Goal: Task Accomplishment & Management: Complete application form

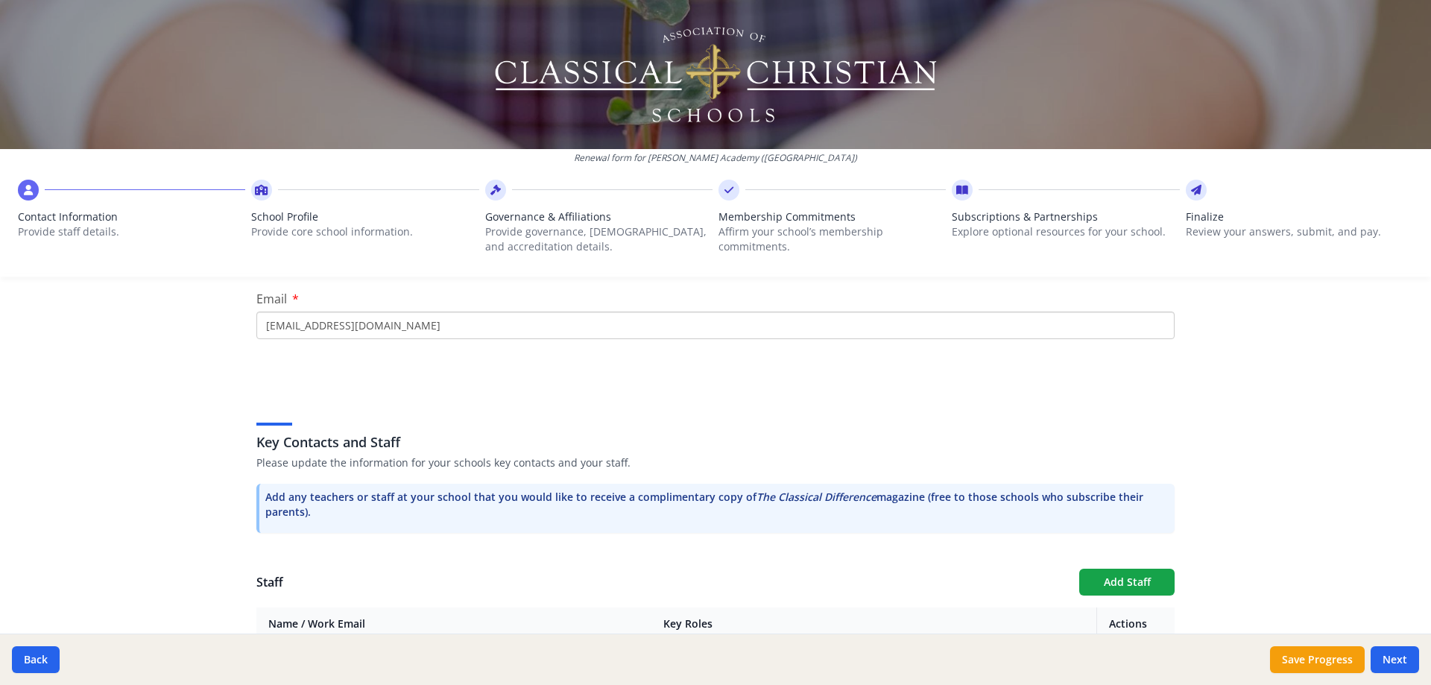
scroll to position [436, 0]
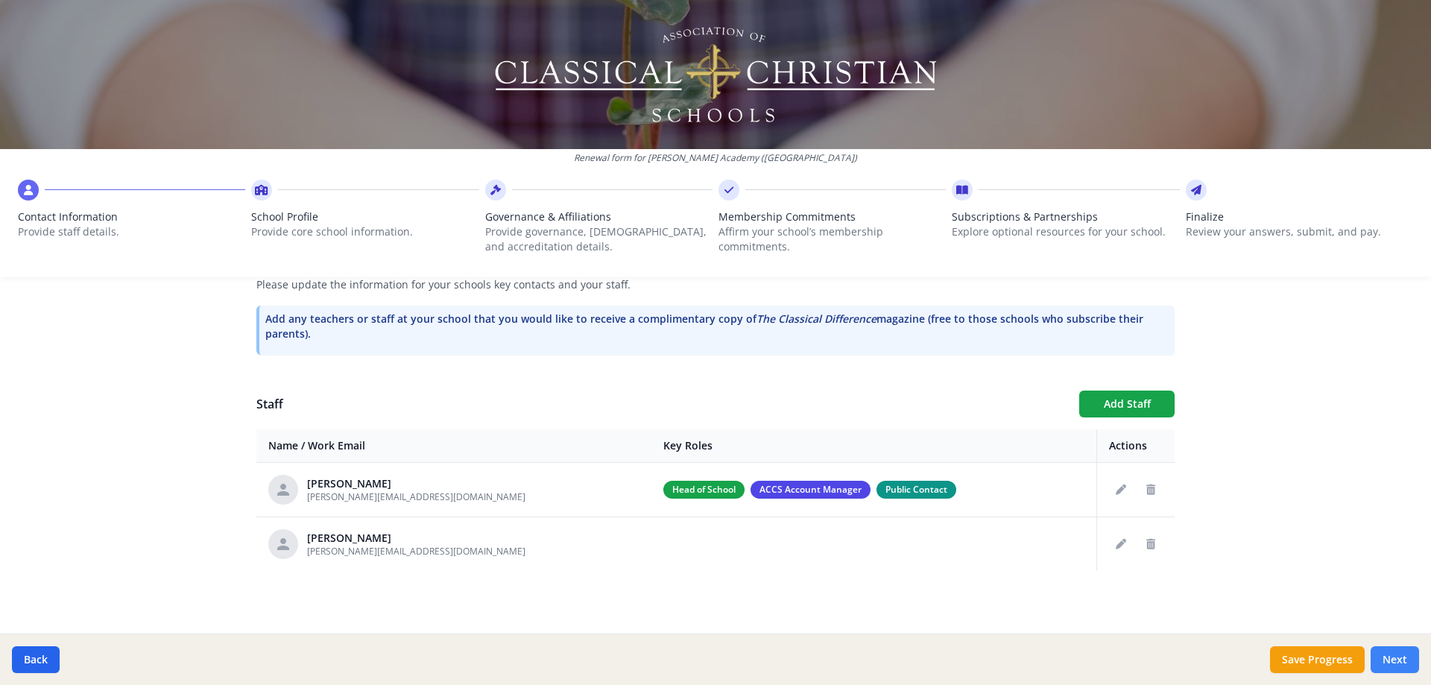
click at [1089, 493] on button "Next" at bounding box center [1394, 659] width 48 height 27
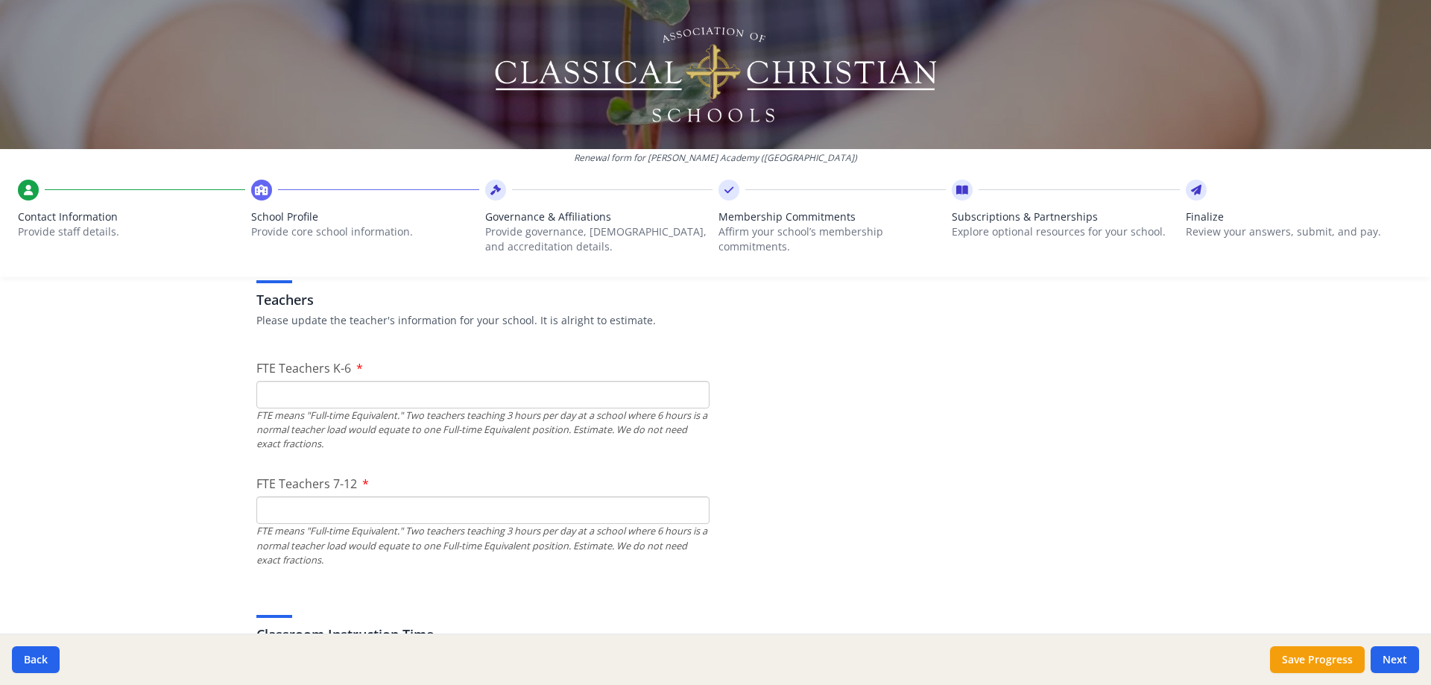
scroll to position [883, 0]
click at [300, 385] on input "FTE Teachers K-6" at bounding box center [482, 388] width 453 height 28
type input "4.63"
click at [378, 493] on input "FTE Teachers 7-12" at bounding box center [482, 504] width 453 height 28
type input "5.56"
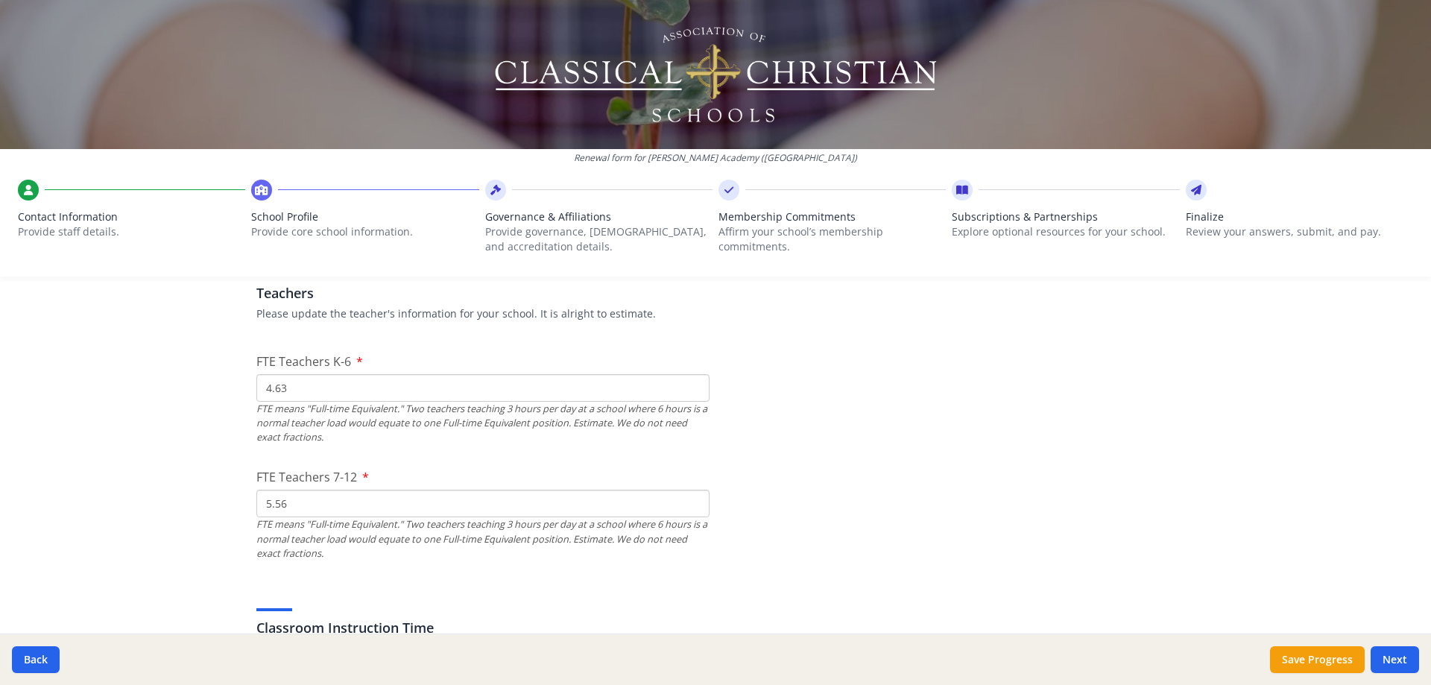
click at [121, 493] on div "Renewal form for [PERSON_NAME][GEOGRAPHIC_DATA] ([GEOGRAPHIC_DATA]) Contact Inf…" at bounding box center [715, 342] width 1431 height 685
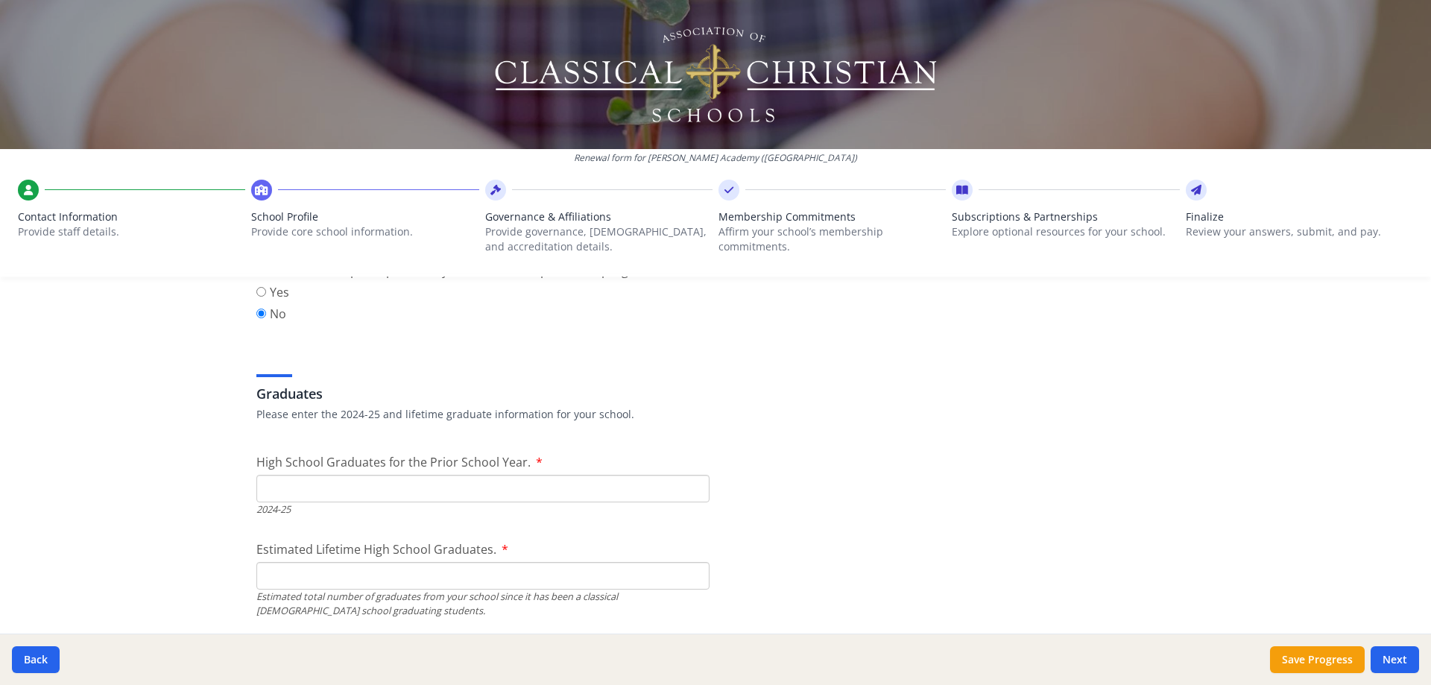
scroll to position [2025, 0]
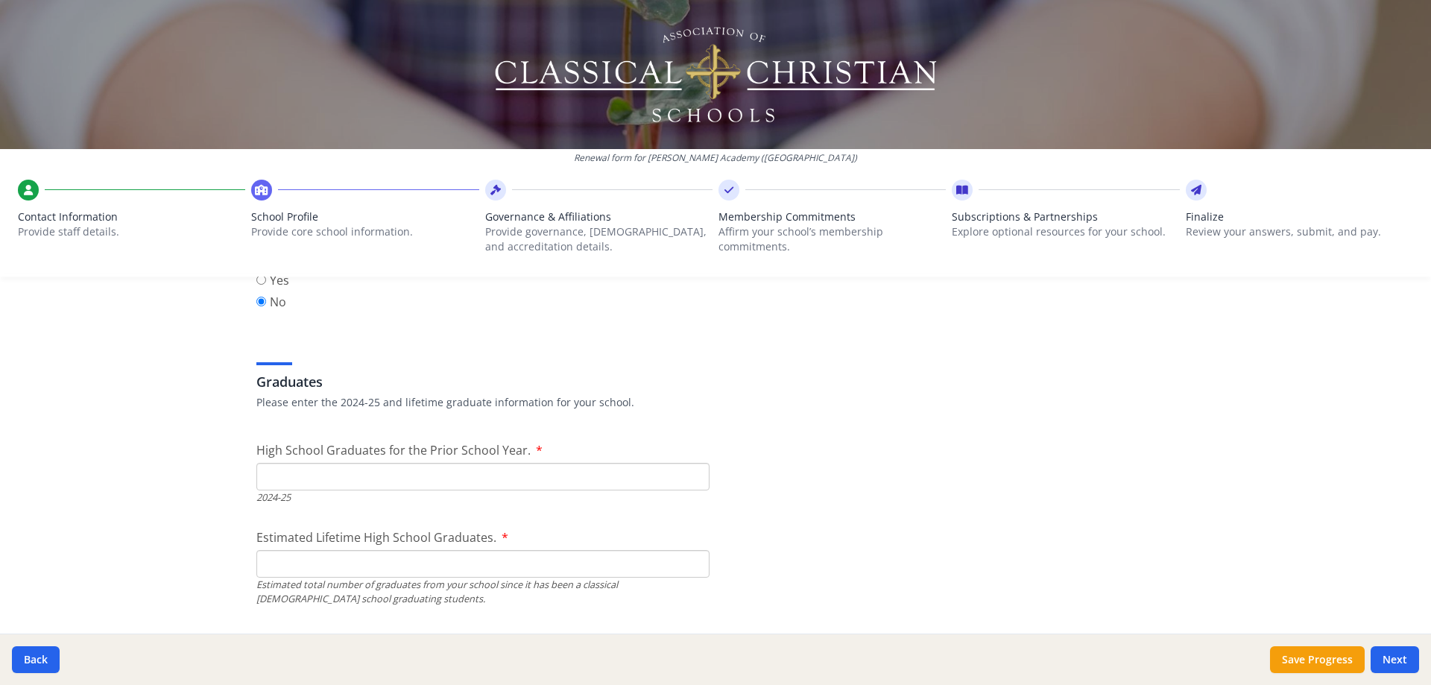
click at [329, 484] on input "High School Graduates for the Prior School Year." at bounding box center [482, 477] width 453 height 28
type input "2"
click at [317, 493] on input "Estimated Lifetime High School Graduates." at bounding box center [482, 564] width 453 height 28
type input "2"
click at [198, 493] on div "Renewal form for [PERSON_NAME][GEOGRAPHIC_DATA] ([GEOGRAPHIC_DATA]) Contact Inf…" at bounding box center [715, 342] width 1431 height 685
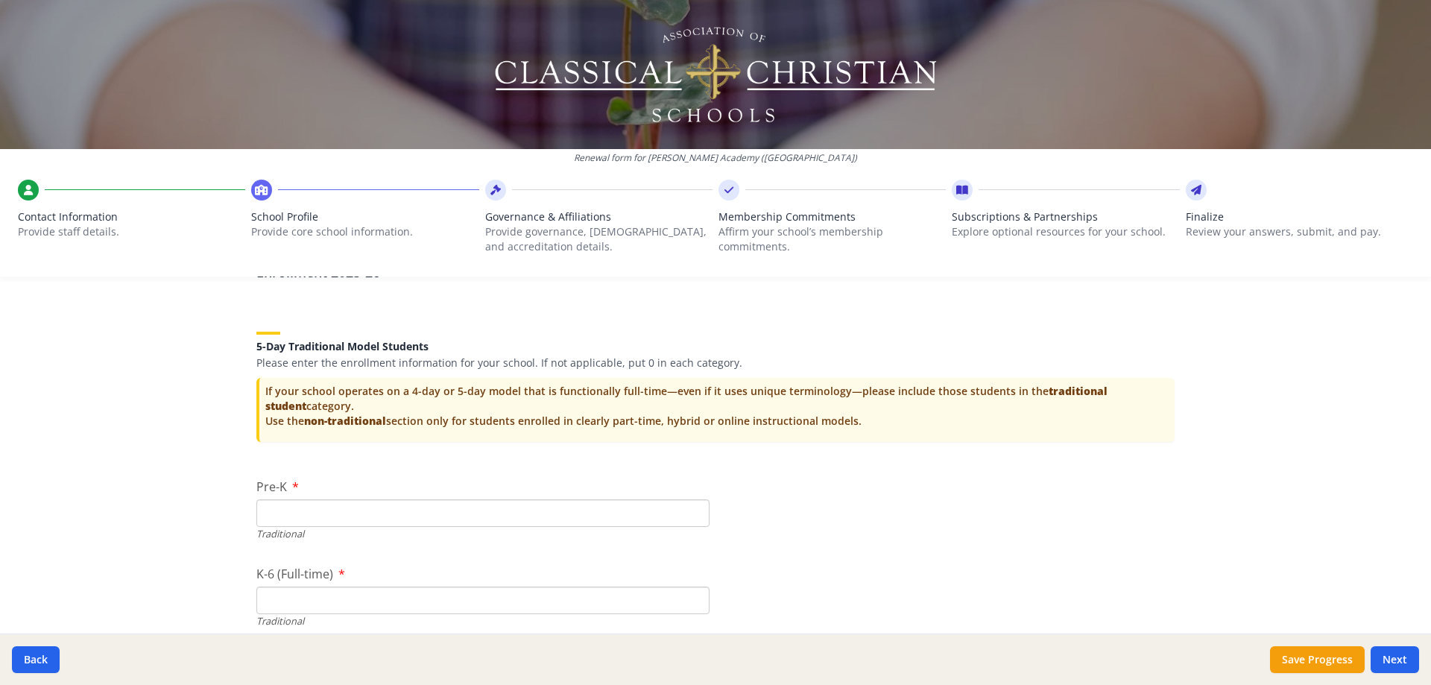
scroll to position [2944, 0]
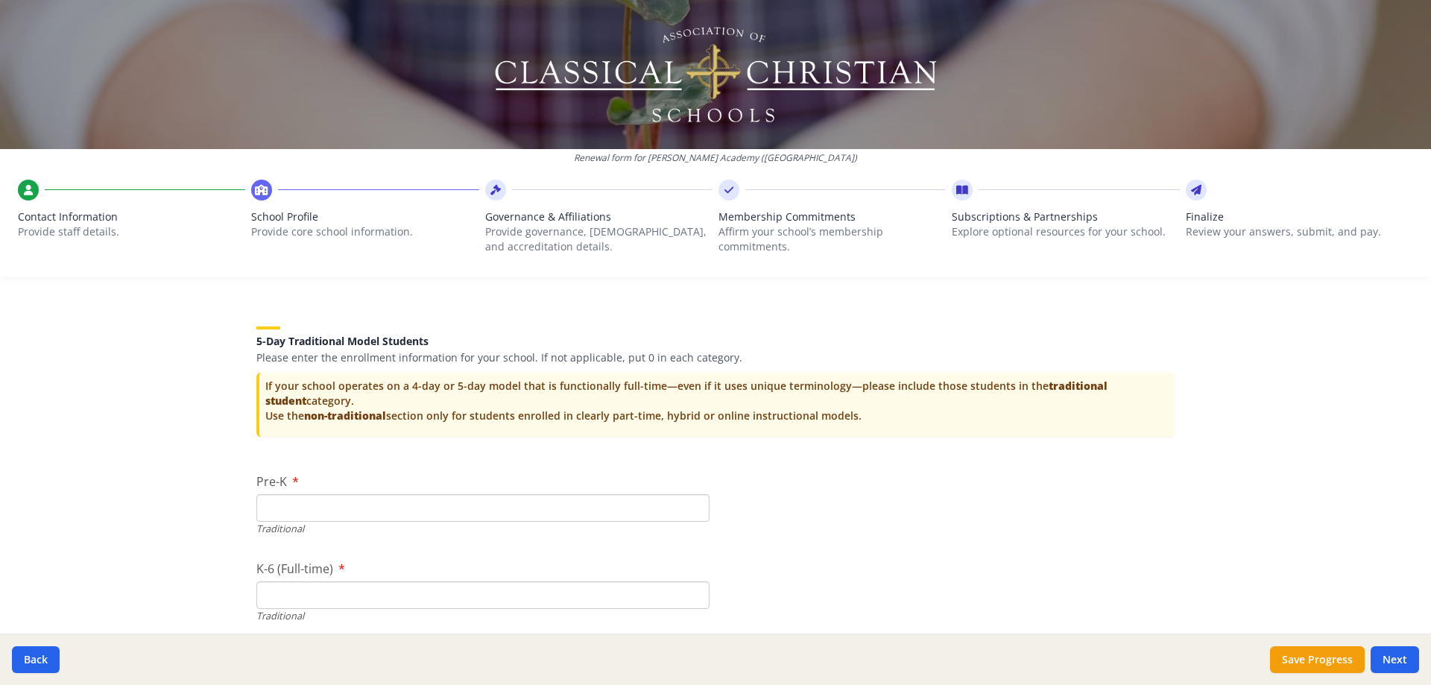
click at [317, 493] on input "Pre-K" at bounding box center [482, 508] width 453 height 28
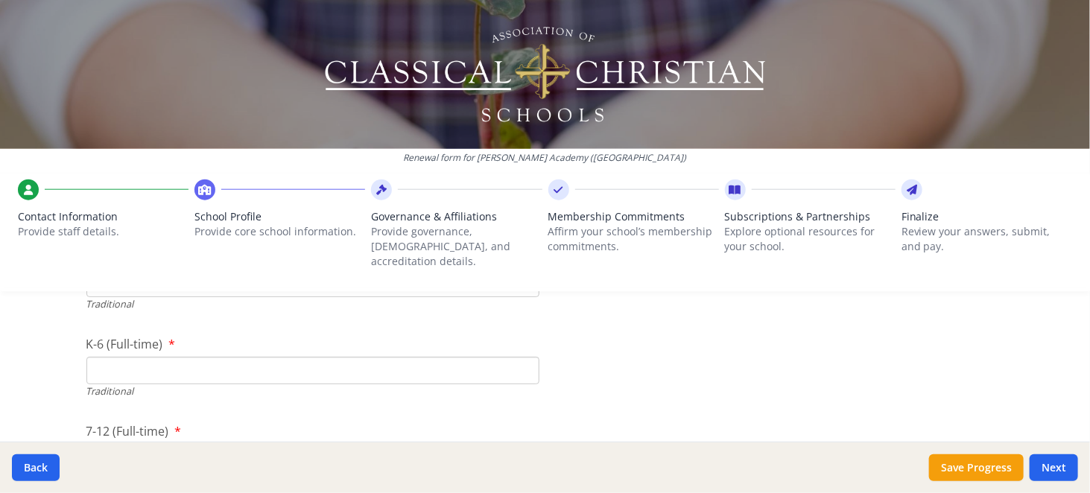
scroll to position [3192, 0]
type input "6"
click at [148, 349] on input "K-6 (Full-time)" at bounding box center [312, 362] width 453 height 28
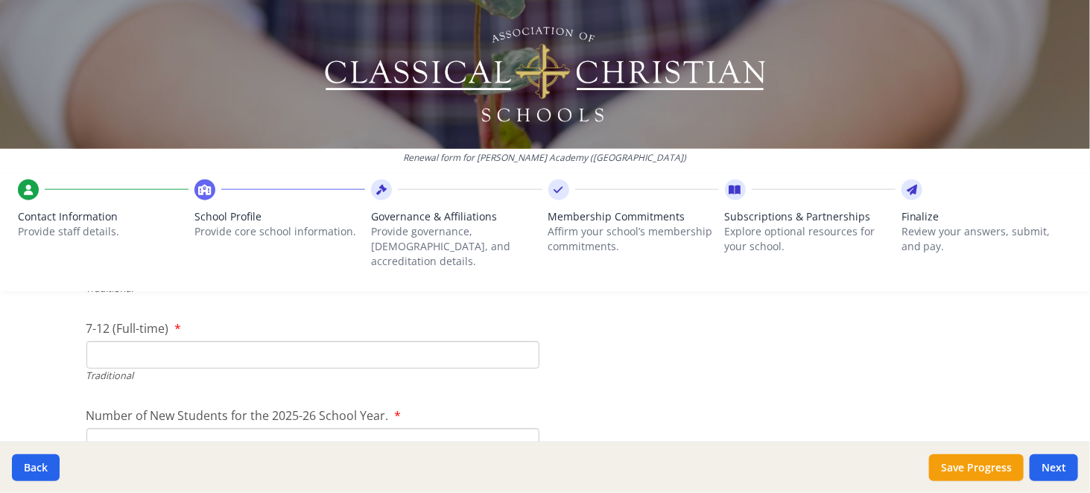
scroll to position [3292, 0]
type input "62"
click at [146, 335] on input "7-12 (Full-time)" at bounding box center [312, 349] width 453 height 28
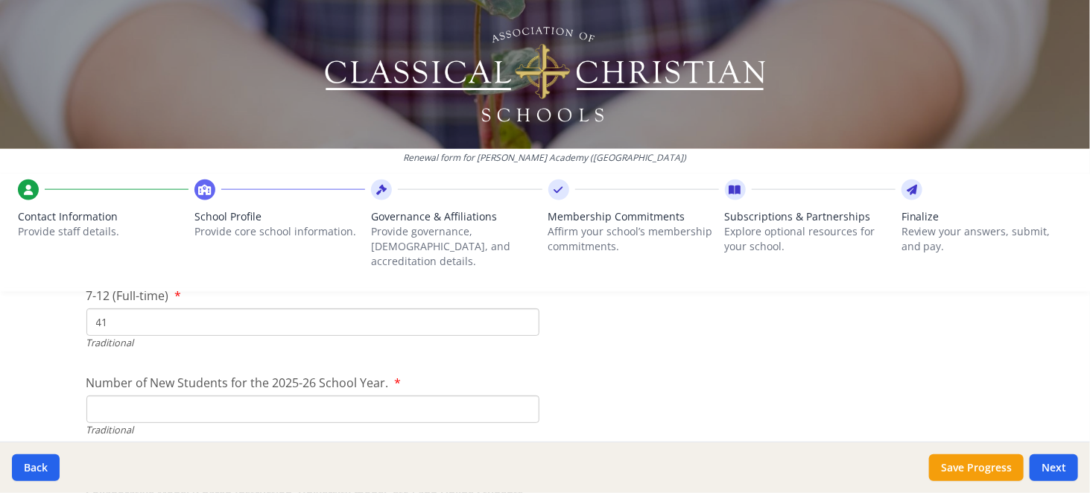
scroll to position [3341, 0]
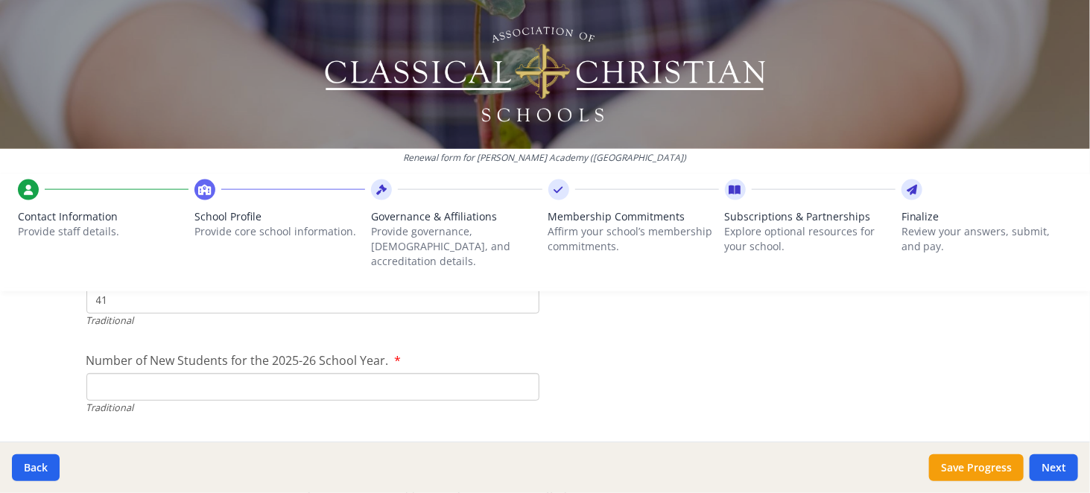
type input "41"
click at [146, 373] on input "Number of New Students for the 2025-26 School Year." at bounding box center [312, 387] width 453 height 28
click at [154, 377] on input "Number of New Students for the 2025-26 School Year." at bounding box center [312, 387] width 453 height 28
type input "15"
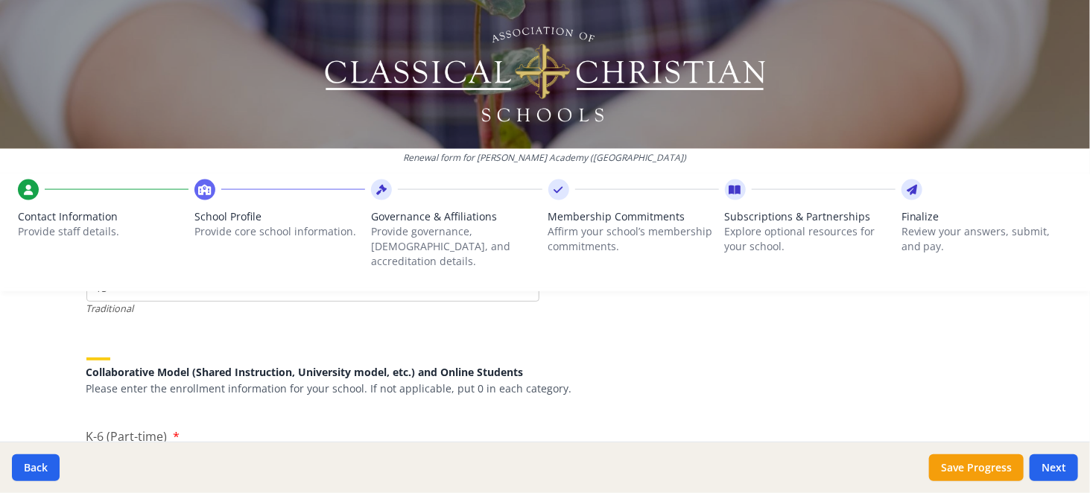
scroll to position [3441, 0]
click at [1051, 468] on button "Next" at bounding box center [1054, 468] width 48 height 27
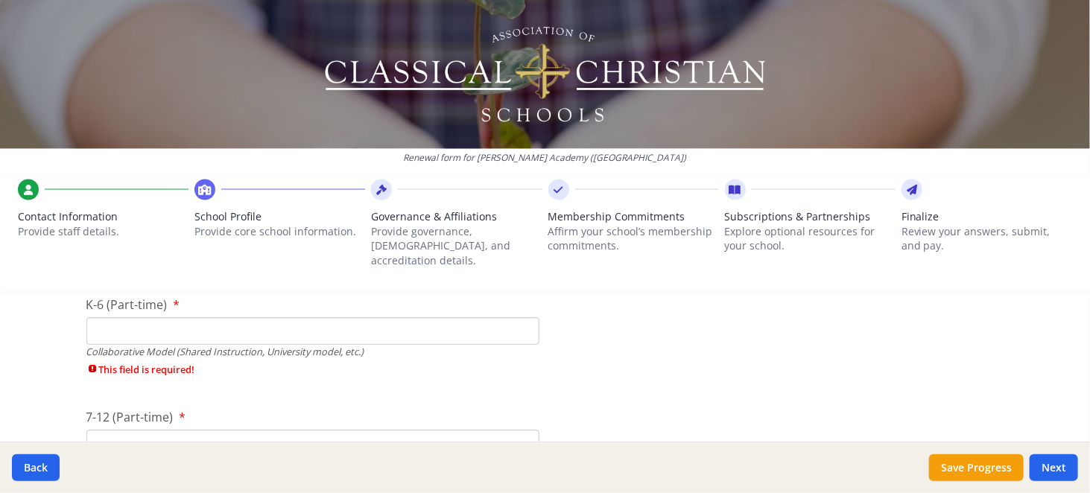
scroll to position [3590, 0]
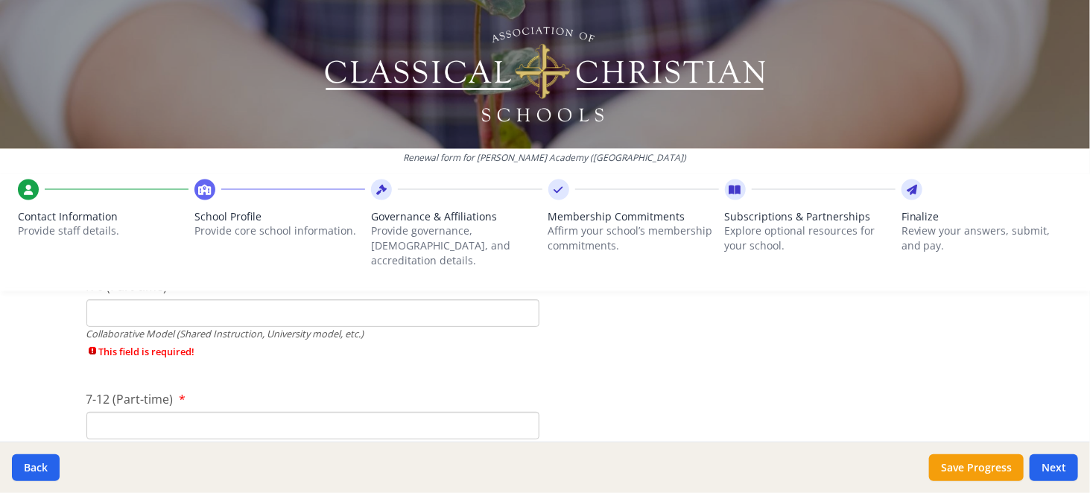
click at [158, 300] on input "K-6 (Part-time)" at bounding box center [312, 314] width 453 height 28
type input "0"
click at [150, 440] on div "Collaborative Model (Shared Instruction, University model, etc.)" at bounding box center [312, 447] width 453 height 14
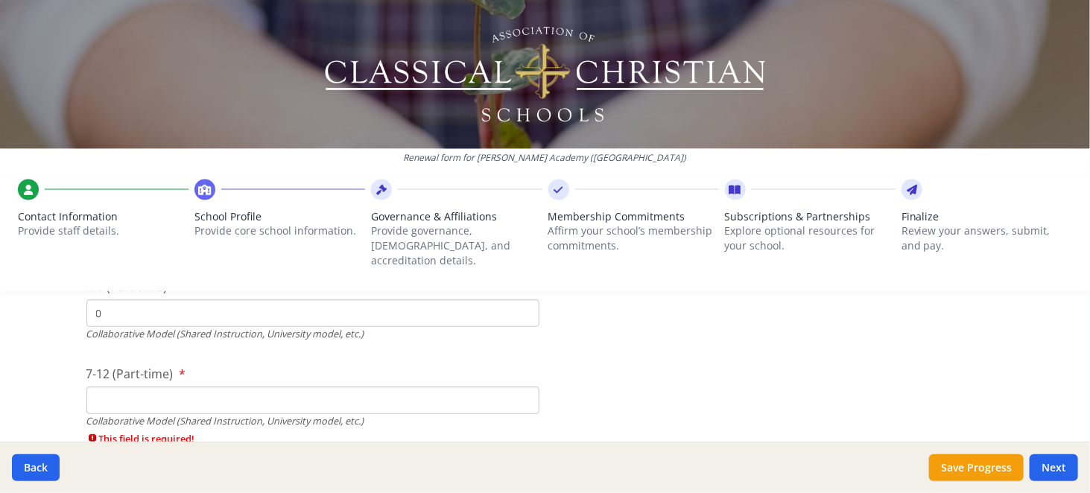
click at [138, 390] on input "7-12 (Part-time)" at bounding box center [312, 401] width 453 height 28
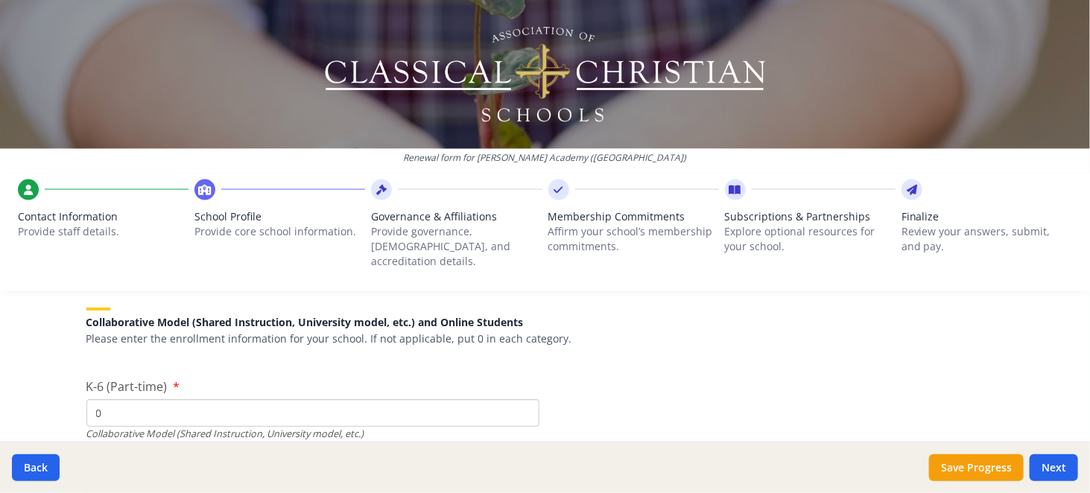
scroll to position [3689, 0]
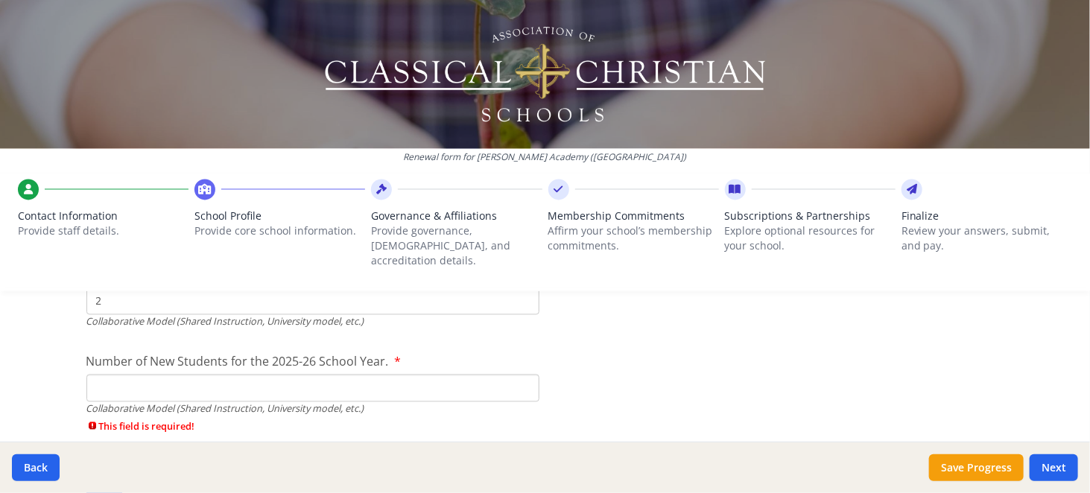
type input "2"
click at [134, 375] on input "Number of New Students for the 2025-26 School Year." at bounding box center [312, 389] width 453 height 28
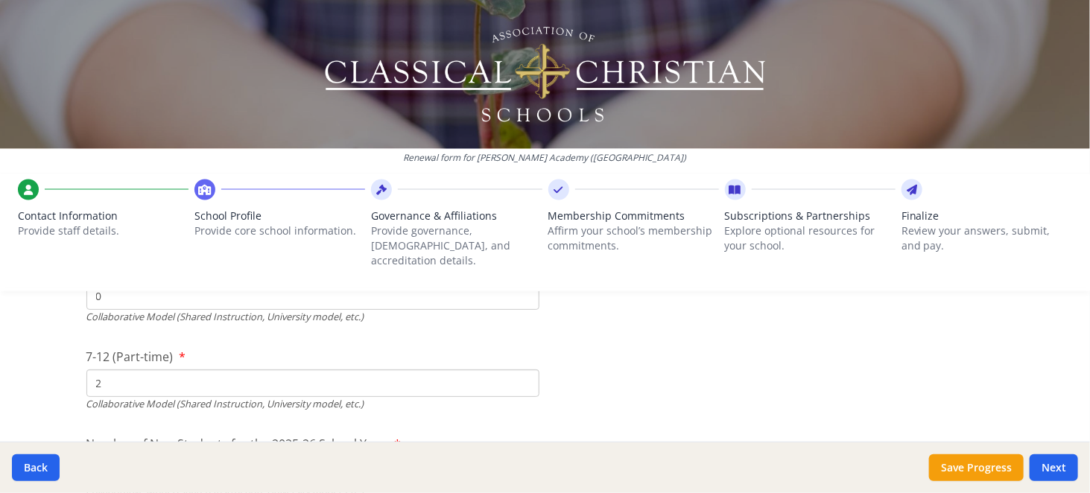
scroll to position [3590, 0]
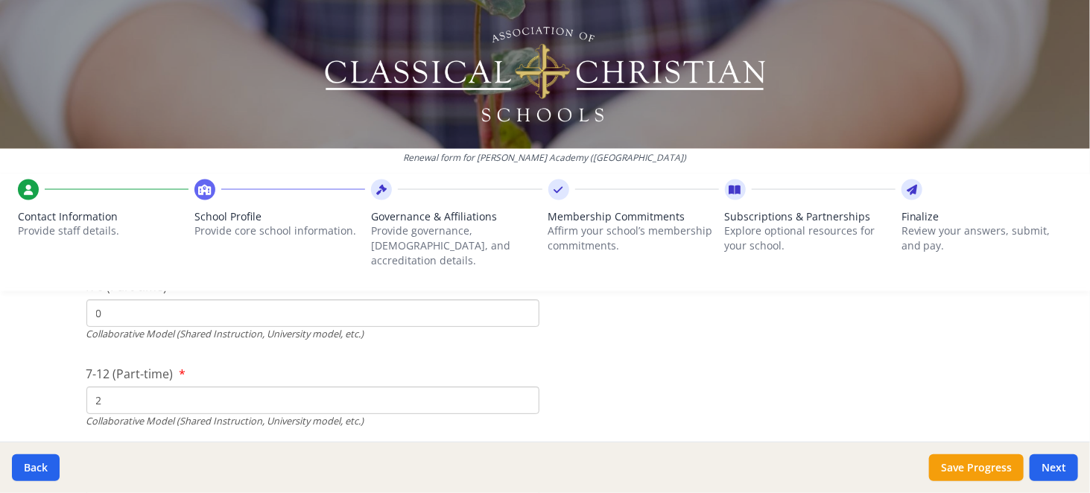
type input "0"
drag, startPoint x: 113, startPoint y: 387, endPoint x: 46, endPoint y: 385, distance: 67.1
click at [57, 385] on div "Renewal form for [PERSON_NAME][GEOGRAPHIC_DATA] ([GEOGRAPHIC_DATA]) Contact Inf…" at bounding box center [545, 246] width 1090 height 493
type input "0"
click at [31, 383] on div "Renewal form for [PERSON_NAME][GEOGRAPHIC_DATA] ([GEOGRAPHIC_DATA]) Contact Inf…" at bounding box center [545, 246] width 1090 height 493
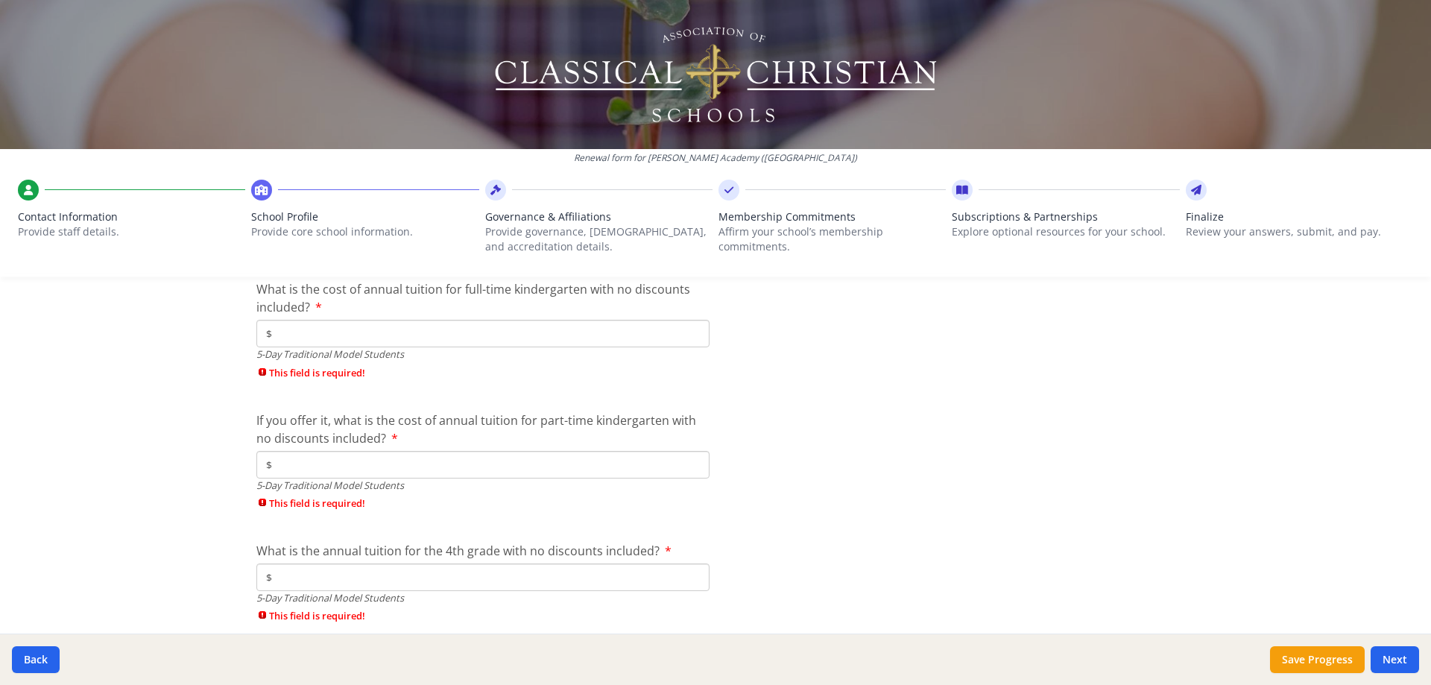
scroll to position [175, 0]
click at [322, 338] on input "$" at bounding box center [482, 334] width 453 height 28
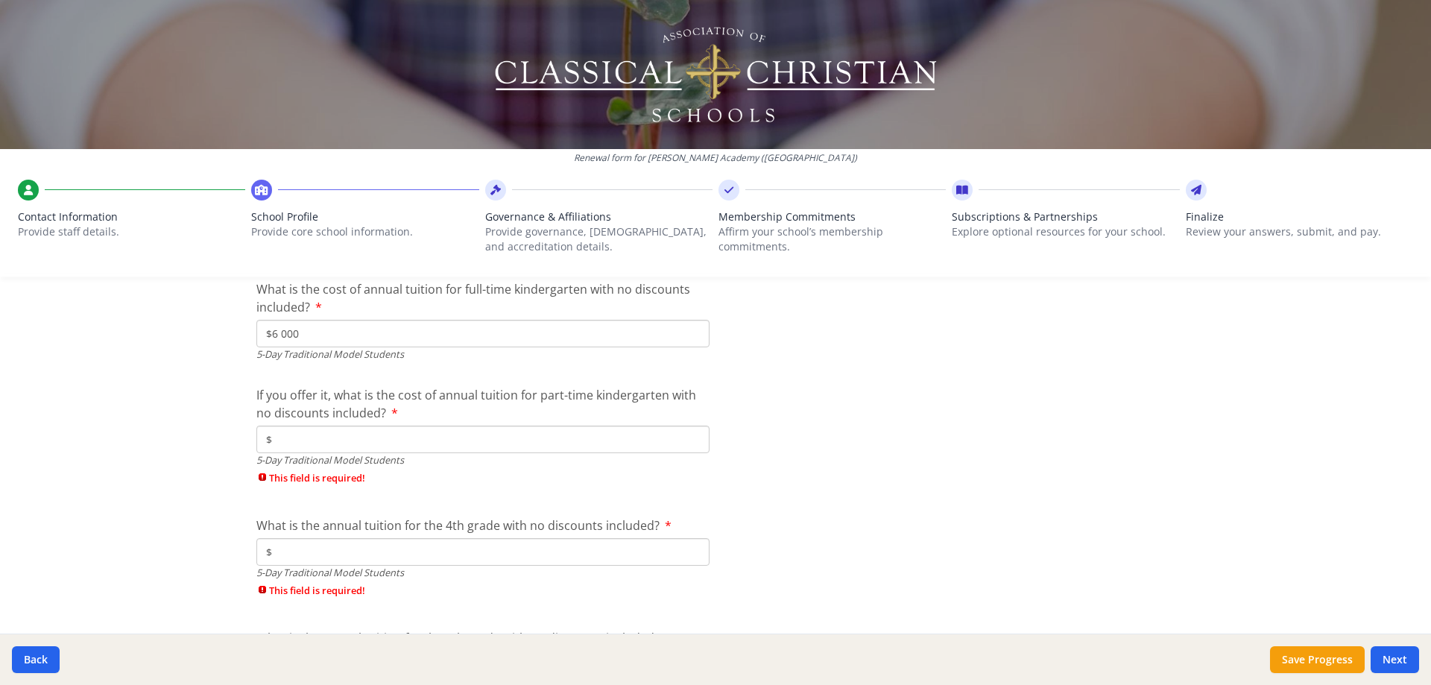
drag, startPoint x: 310, startPoint y: 332, endPoint x: 233, endPoint y: 341, distance: 77.3
type input "$6 000"
click at [306, 430] on input "$" at bounding box center [482, 440] width 453 height 28
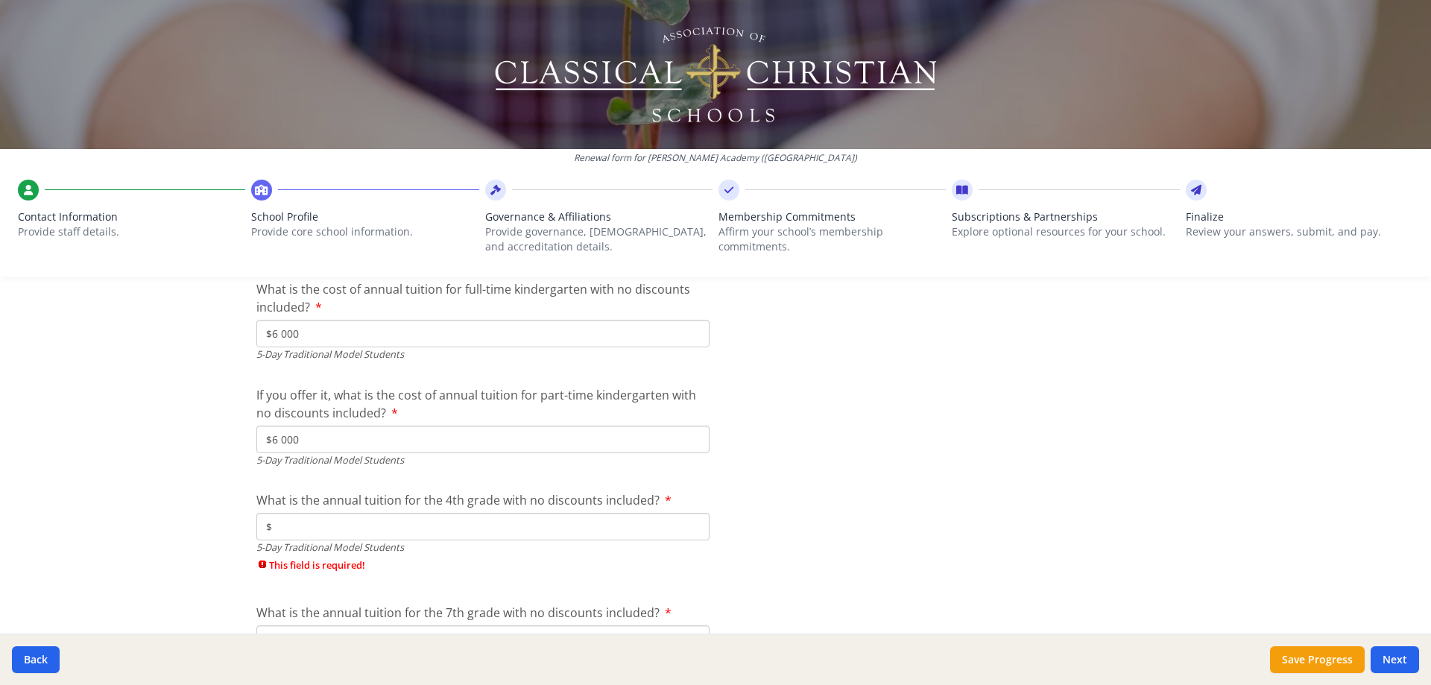
type input "$6 000"
click at [269, 338] on input "$6 000" at bounding box center [482, 334] width 453 height 28
type input "$10 000"
click at [307, 493] on input "$" at bounding box center [482, 527] width 453 height 28
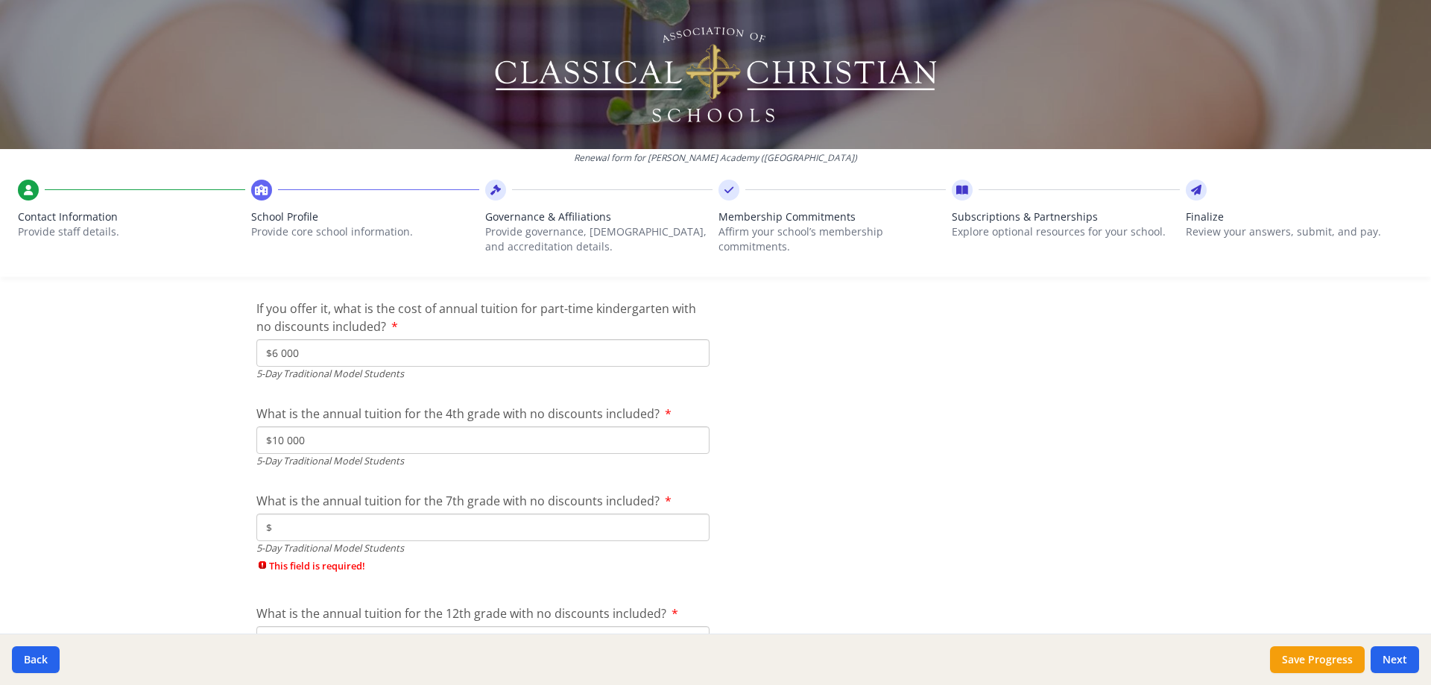
scroll to position [4037, 0]
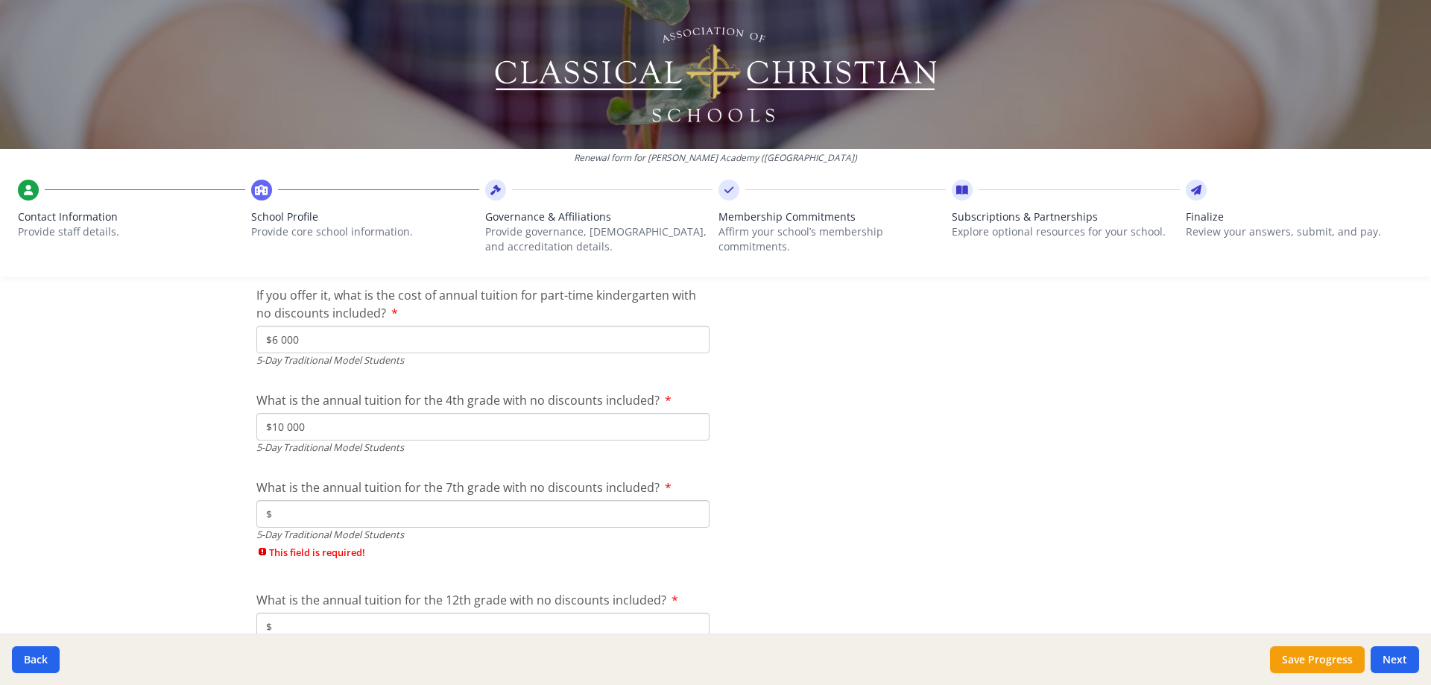
type input "$10 000"
click at [282, 493] on input "$" at bounding box center [482, 514] width 453 height 28
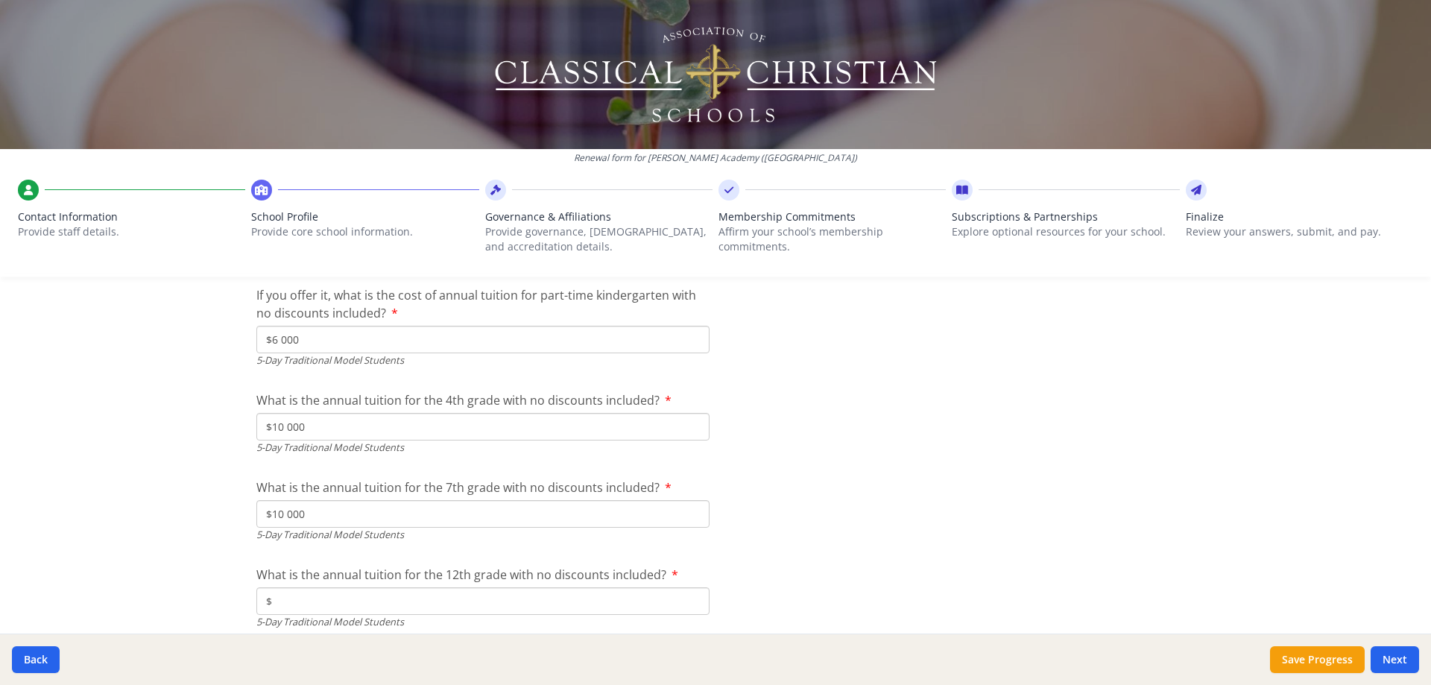
type input "$10 000"
click at [352, 493] on input "$" at bounding box center [482, 601] width 453 height 28
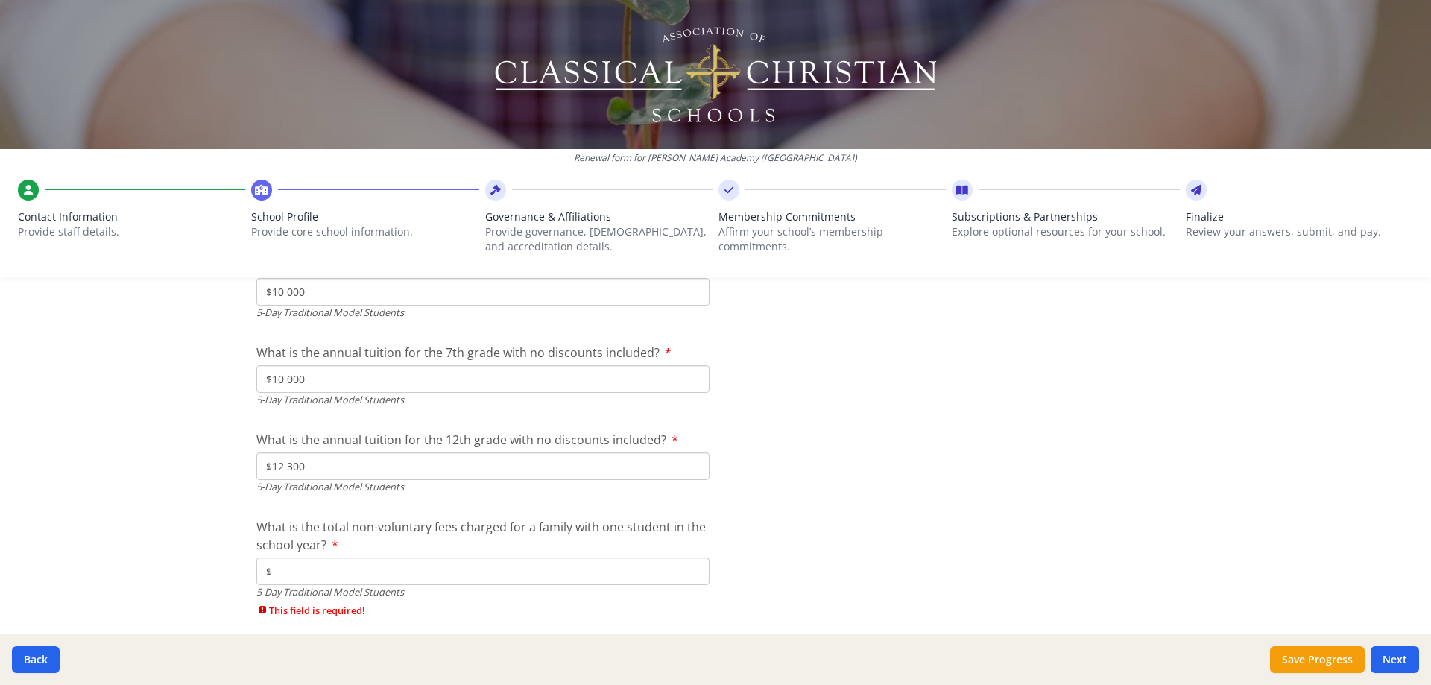
scroll to position [4186, 0]
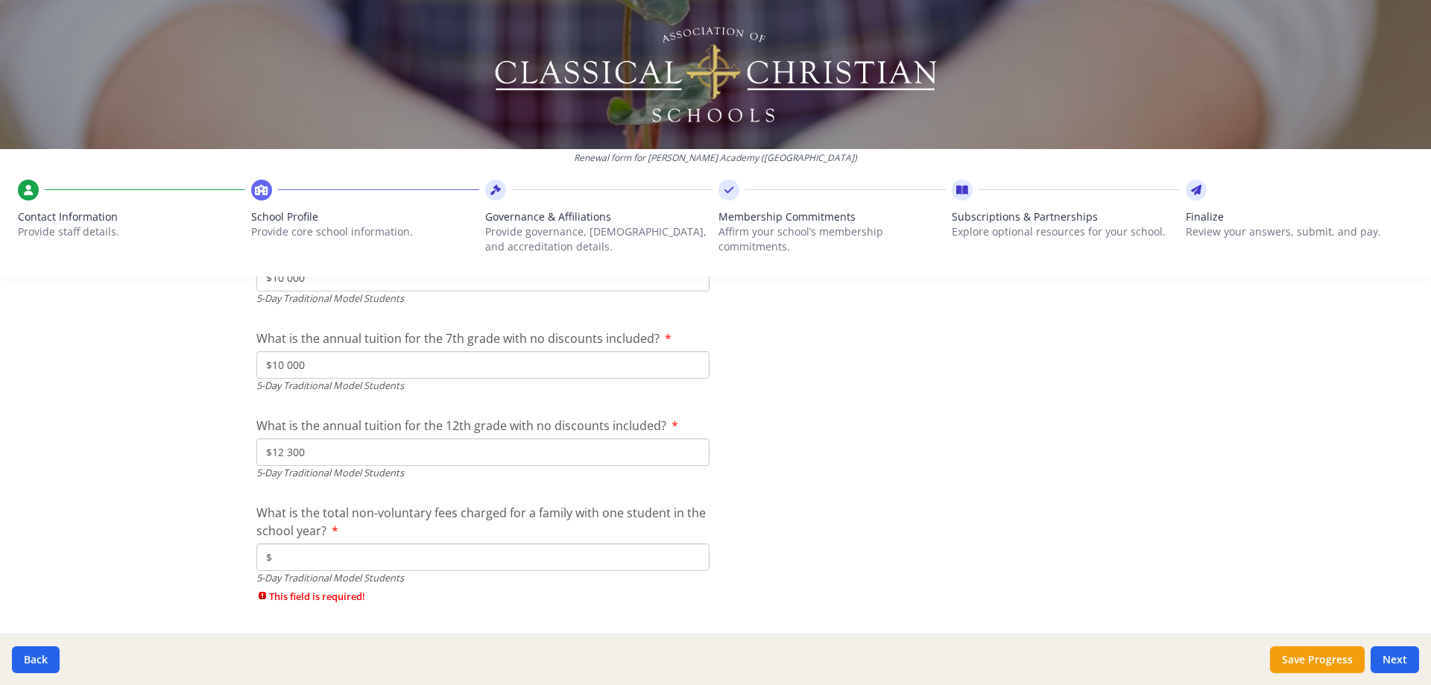
type input "$12 300"
click at [304, 493] on input "$" at bounding box center [482, 557] width 453 height 28
type input "$200"
click at [230, 493] on div "Renewal form for [PERSON_NAME][GEOGRAPHIC_DATA] ([GEOGRAPHIC_DATA]) Contact Inf…" at bounding box center [715, 342] width 1431 height 685
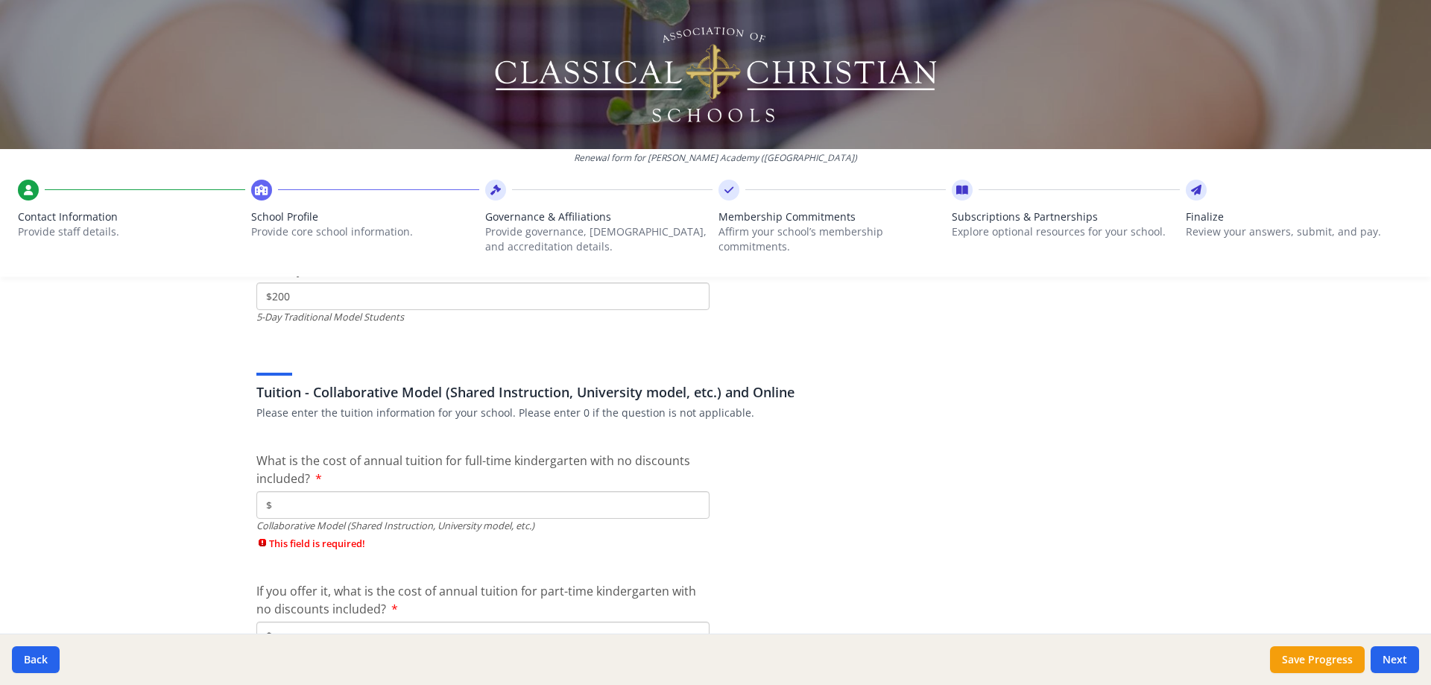
scroll to position [4484, 0]
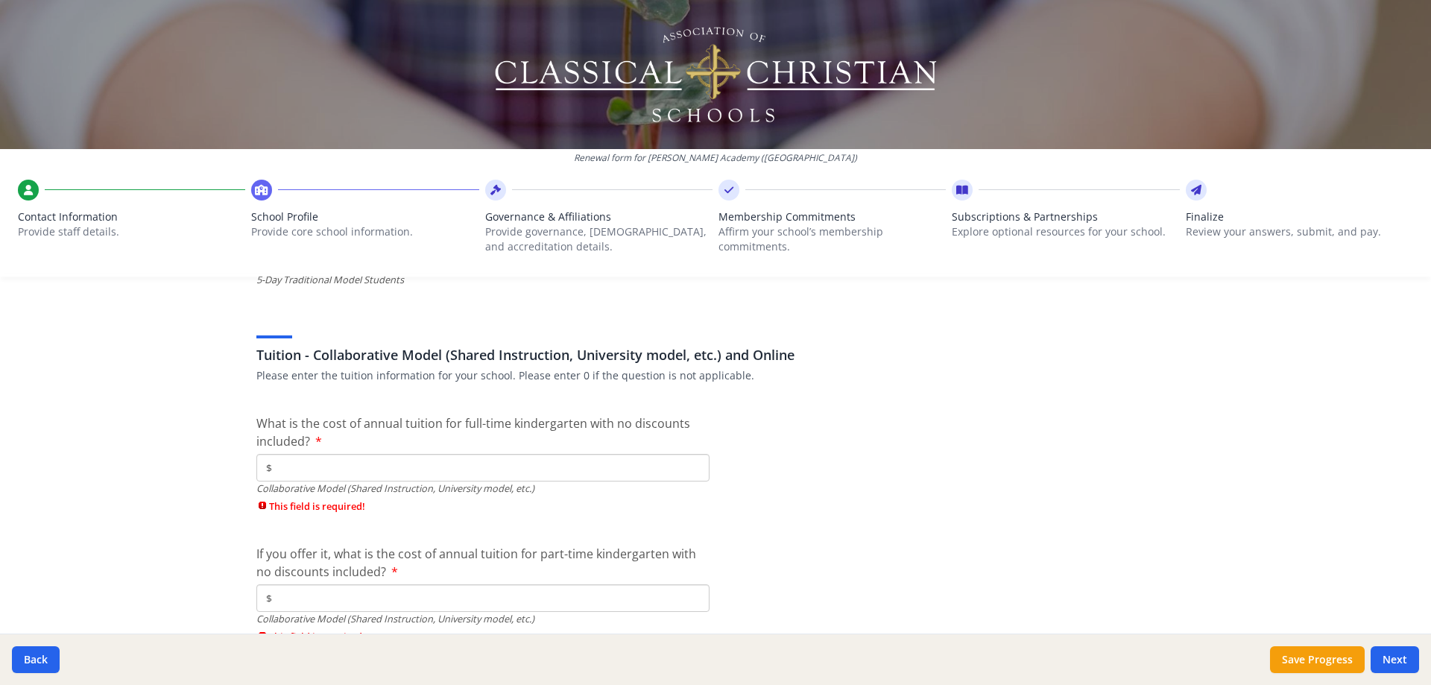
click at [315, 470] on input "$" at bounding box center [482, 468] width 453 height 28
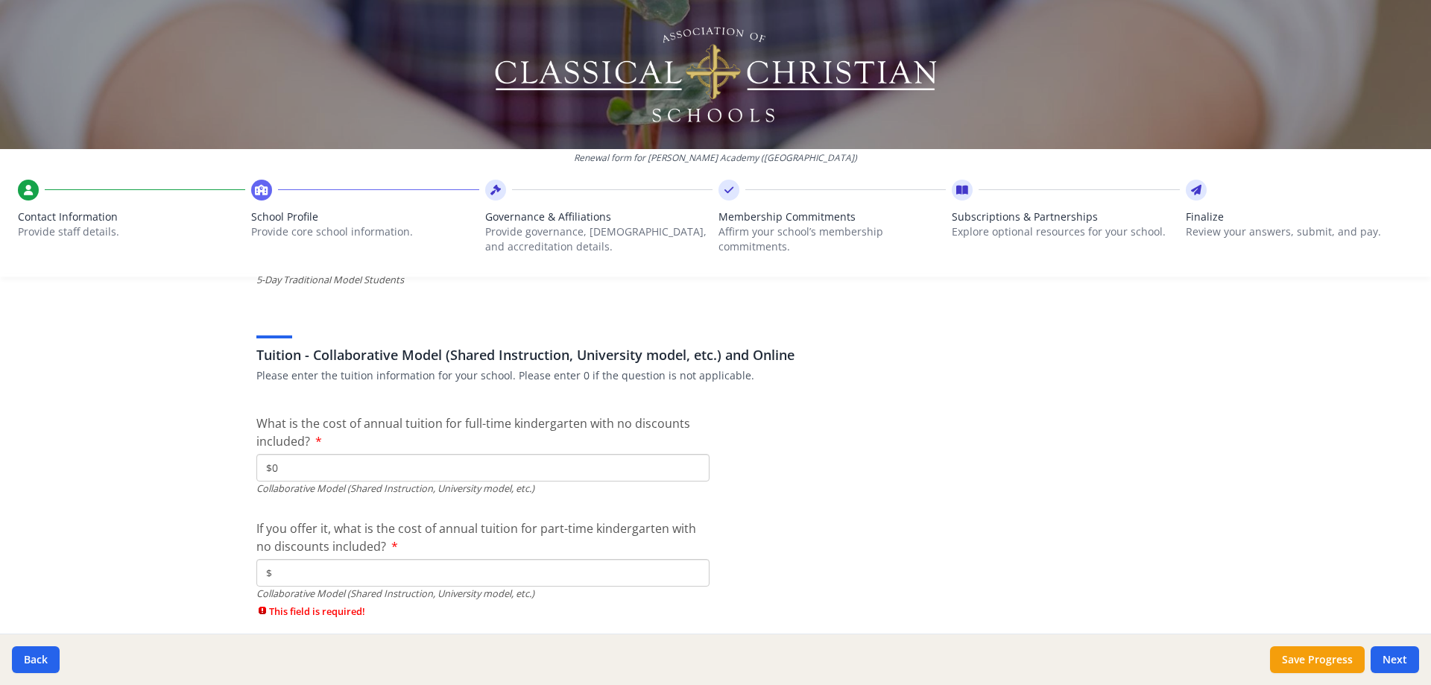
type input "$0"
click at [279, 493] on input "$" at bounding box center [482, 573] width 453 height 28
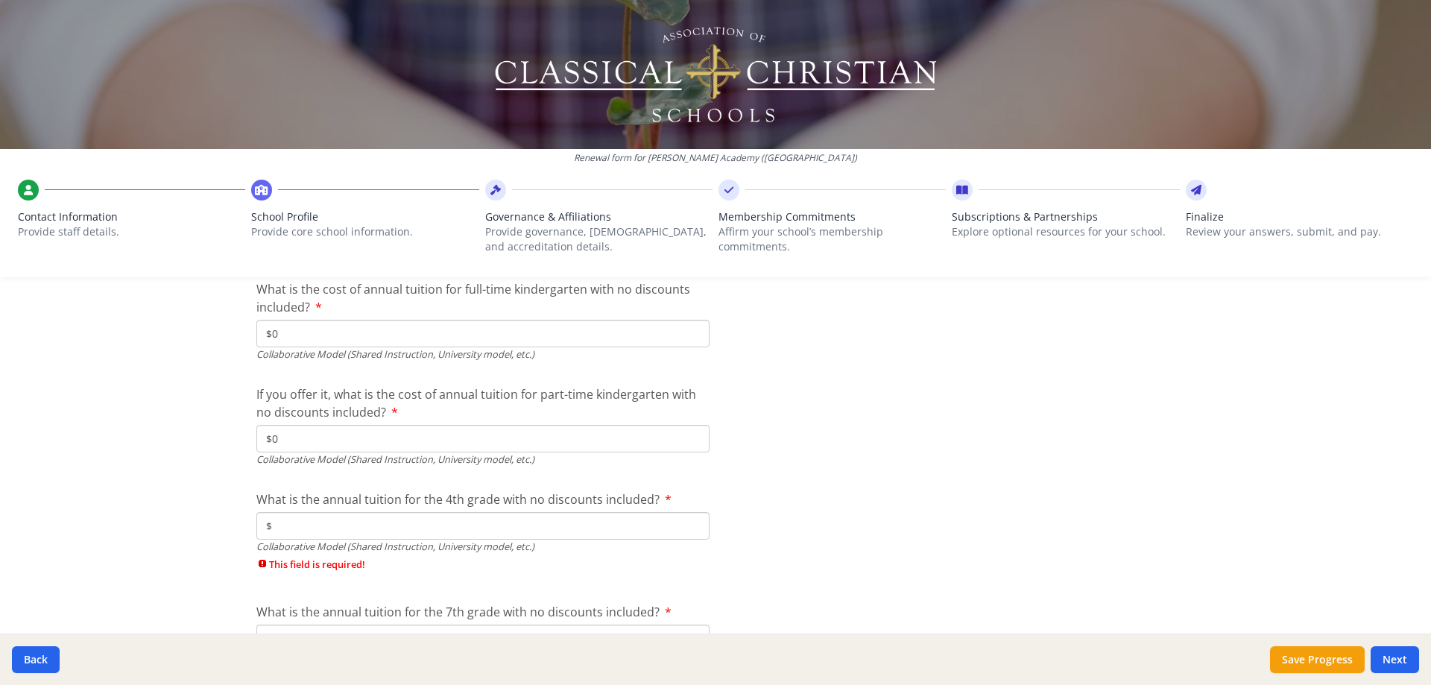
scroll to position [4633, 0]
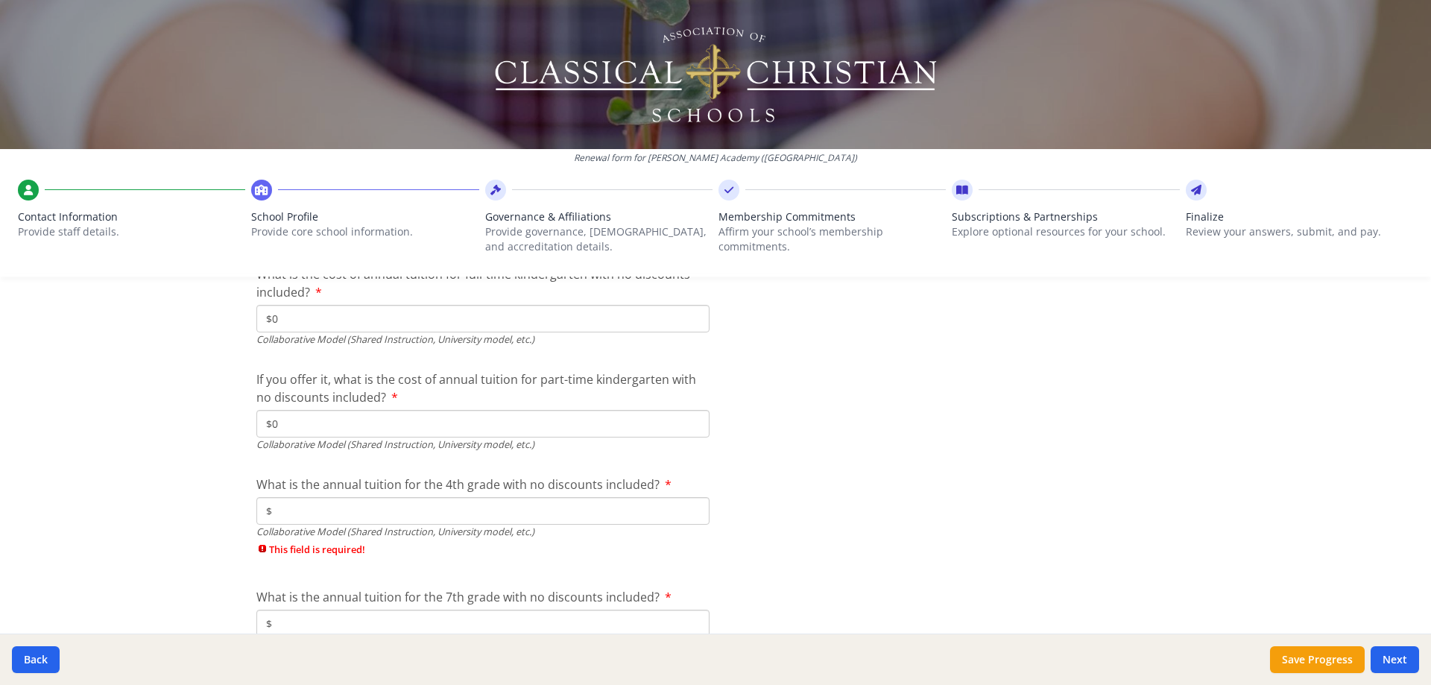
type input "$0"
click at [299, 493] on input "$" at bounding box center [482, 511] width 453 height 28
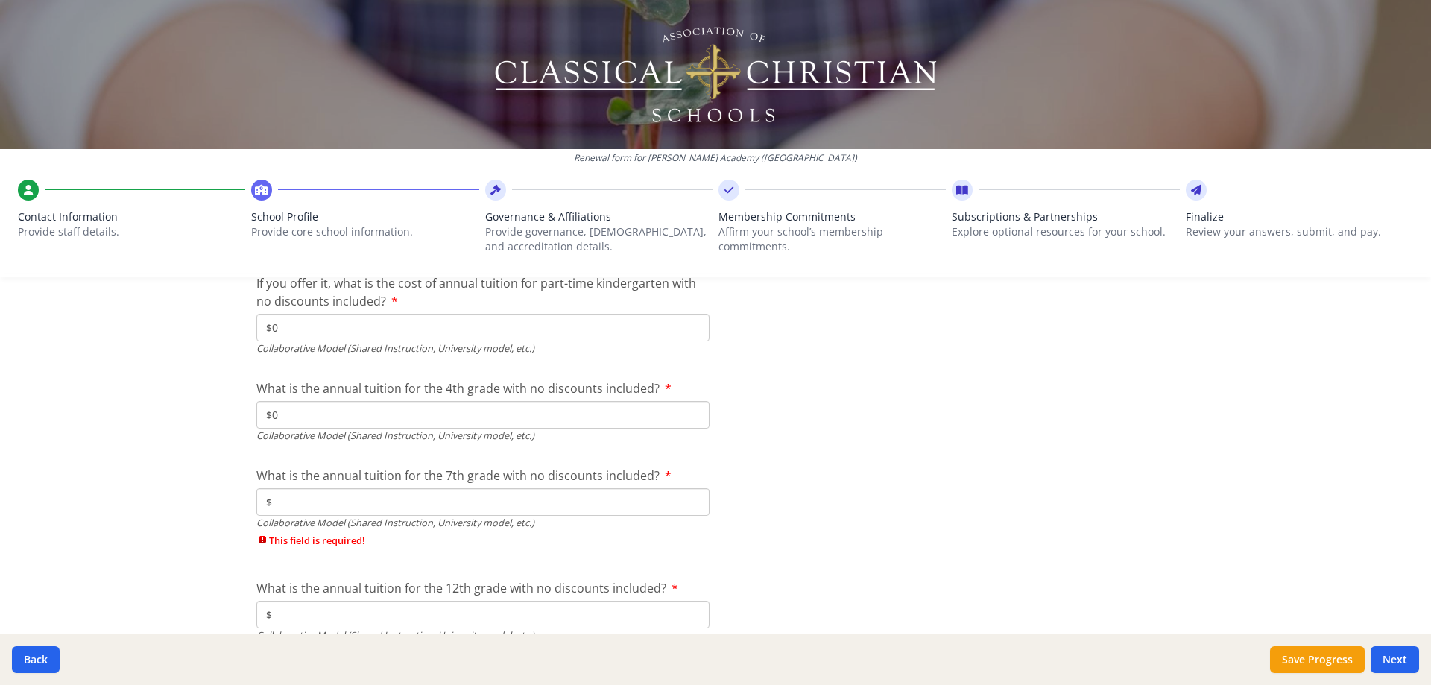
scroll to position [4732, 0]
type input "$0"
click at [301, 493] on input "$" at bounding box center [482, 499] width 453 height 28
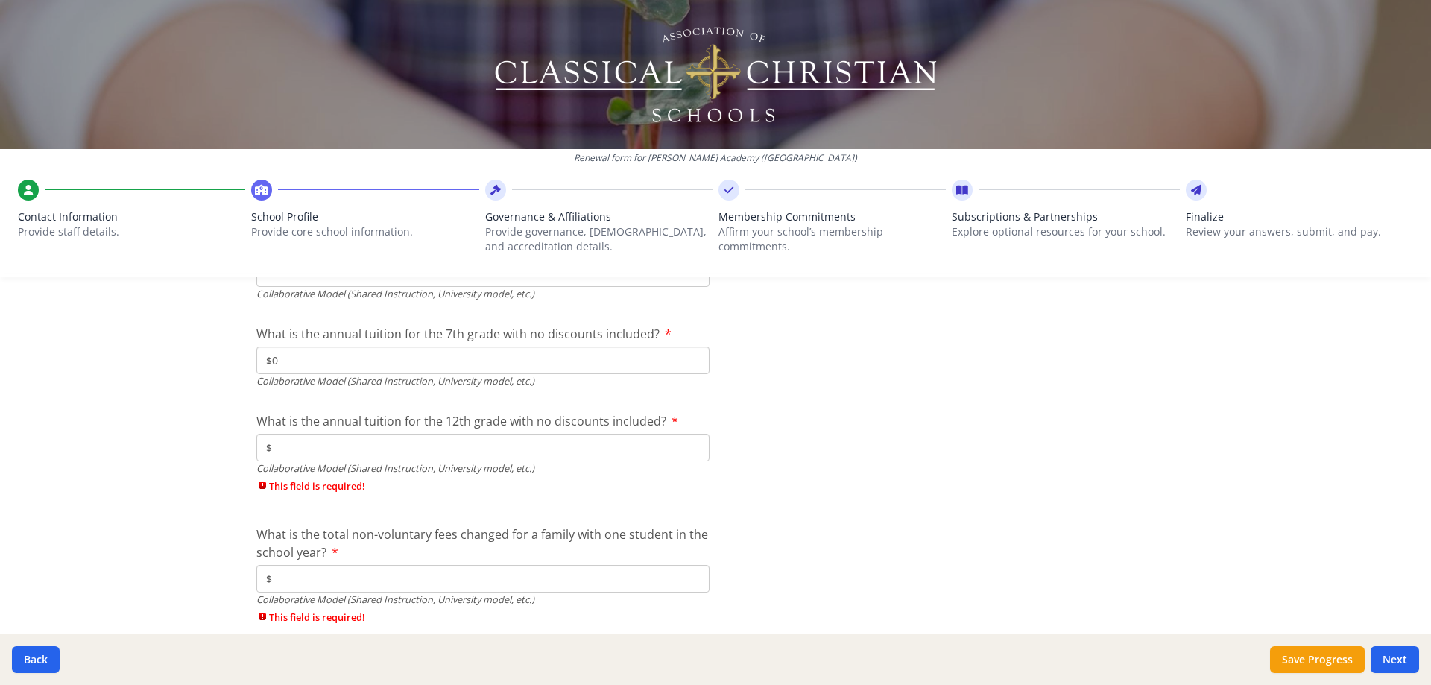
scroll to position [4881, 0]
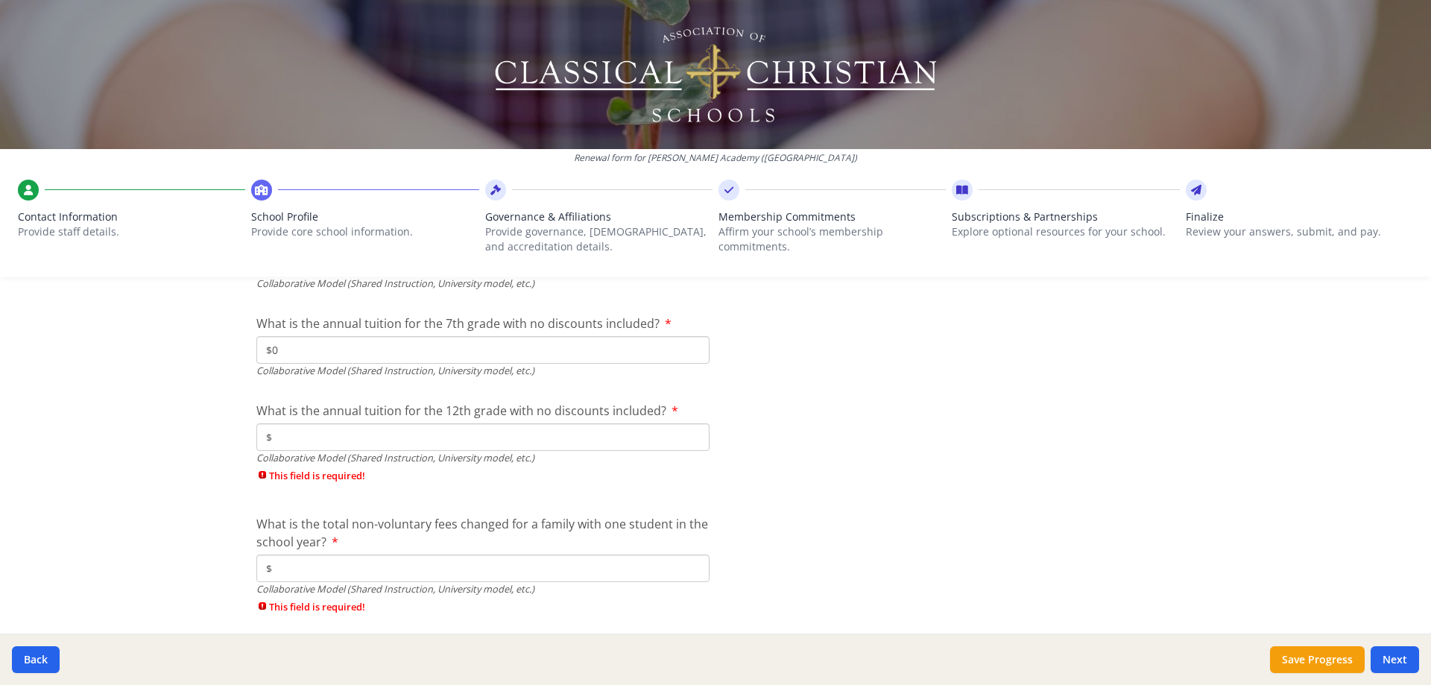
type input "$0"
click at [304, 439] on input "$" at bounding box center [482, 437] width 453 height 28
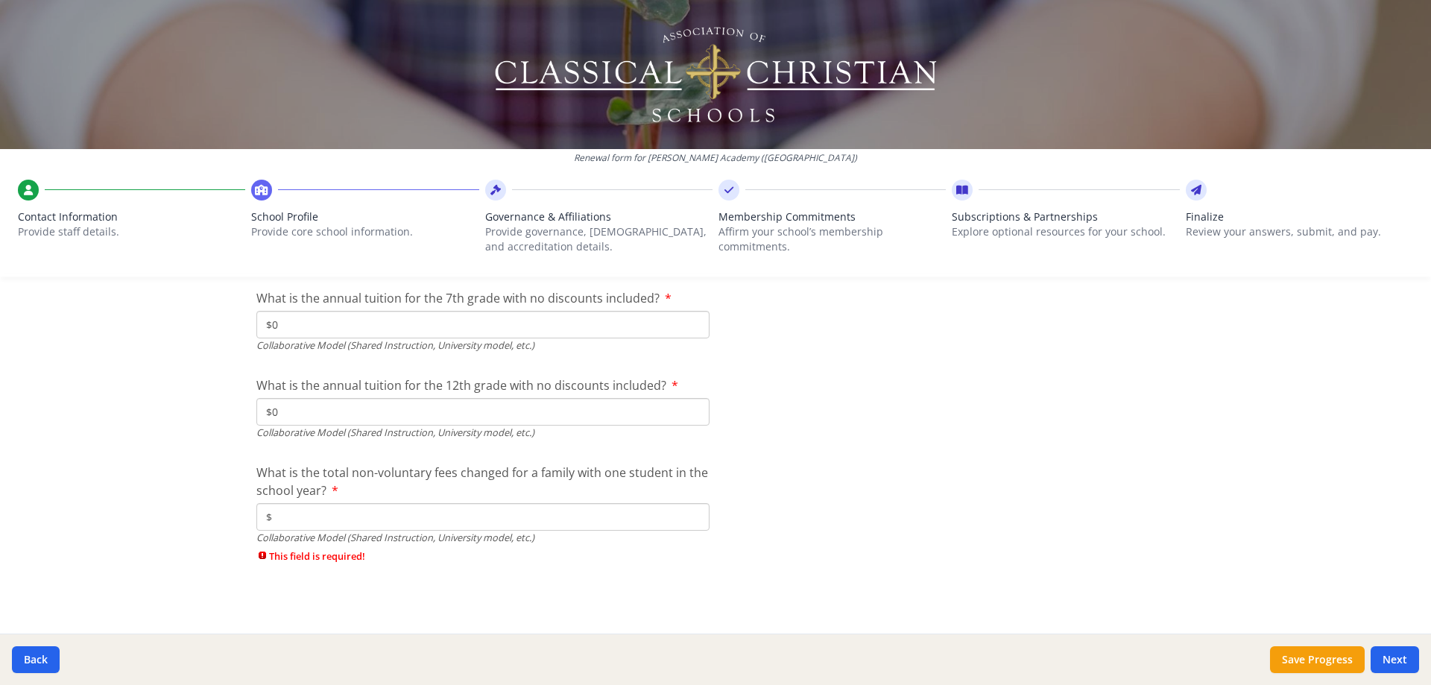
type input "$0"
click at [306, 493] on input "$" at bounding box center [482, 517] width 453 height 28
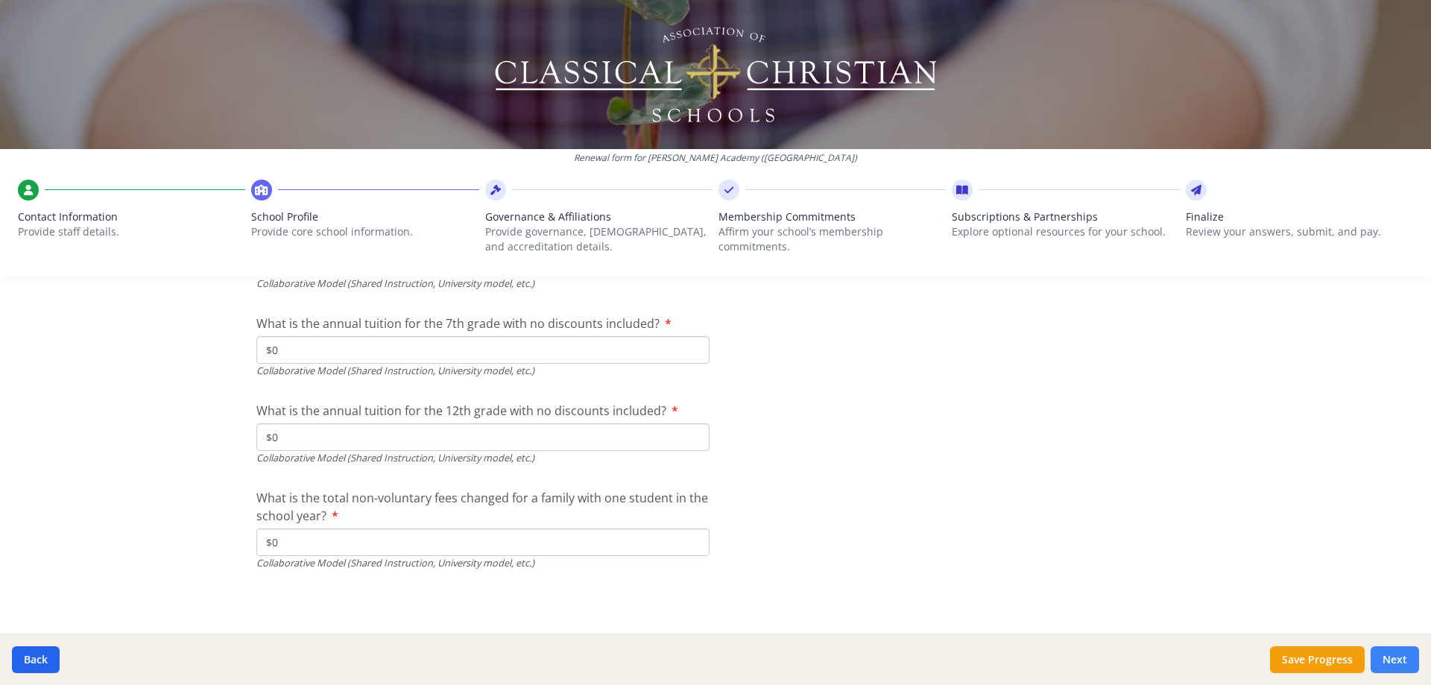
type input "$0"
click at [1089, 493] on button "Next" at bounding box center [1394, 659] width 48 height 27
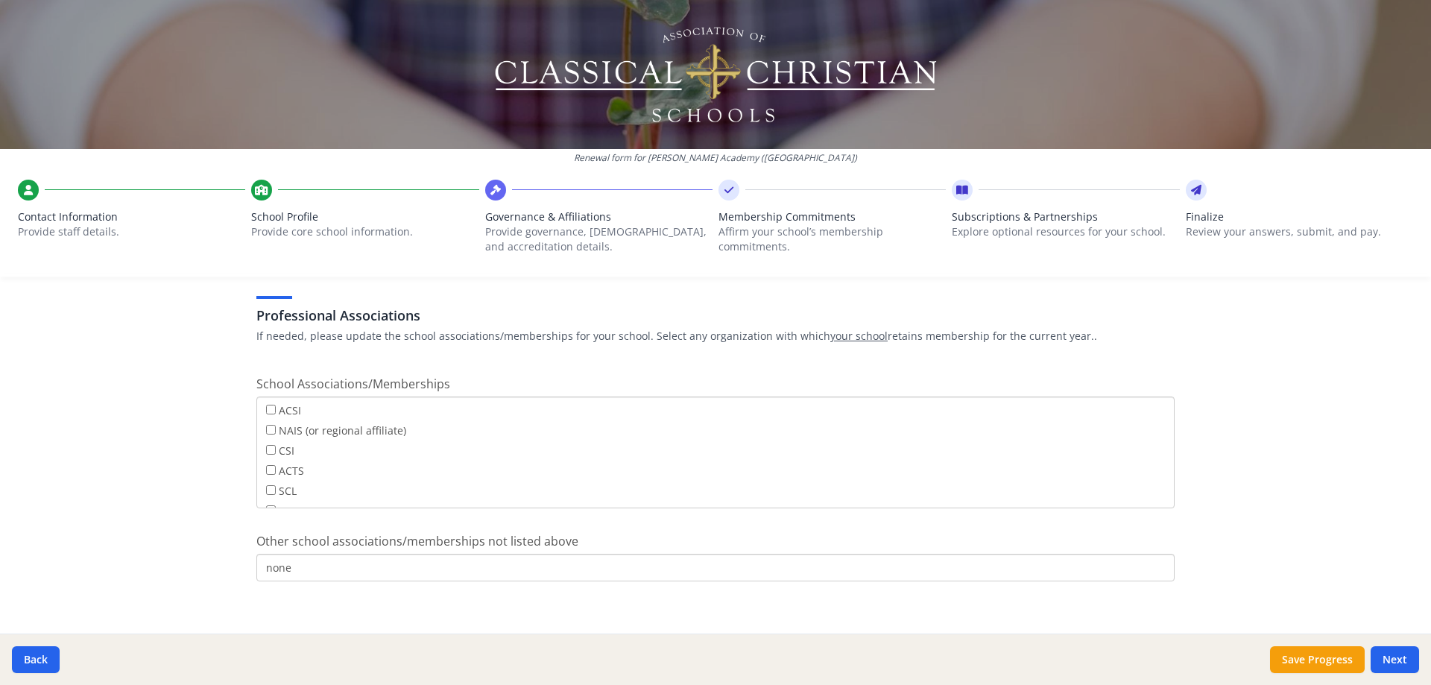
scroll to position [1076, 0]
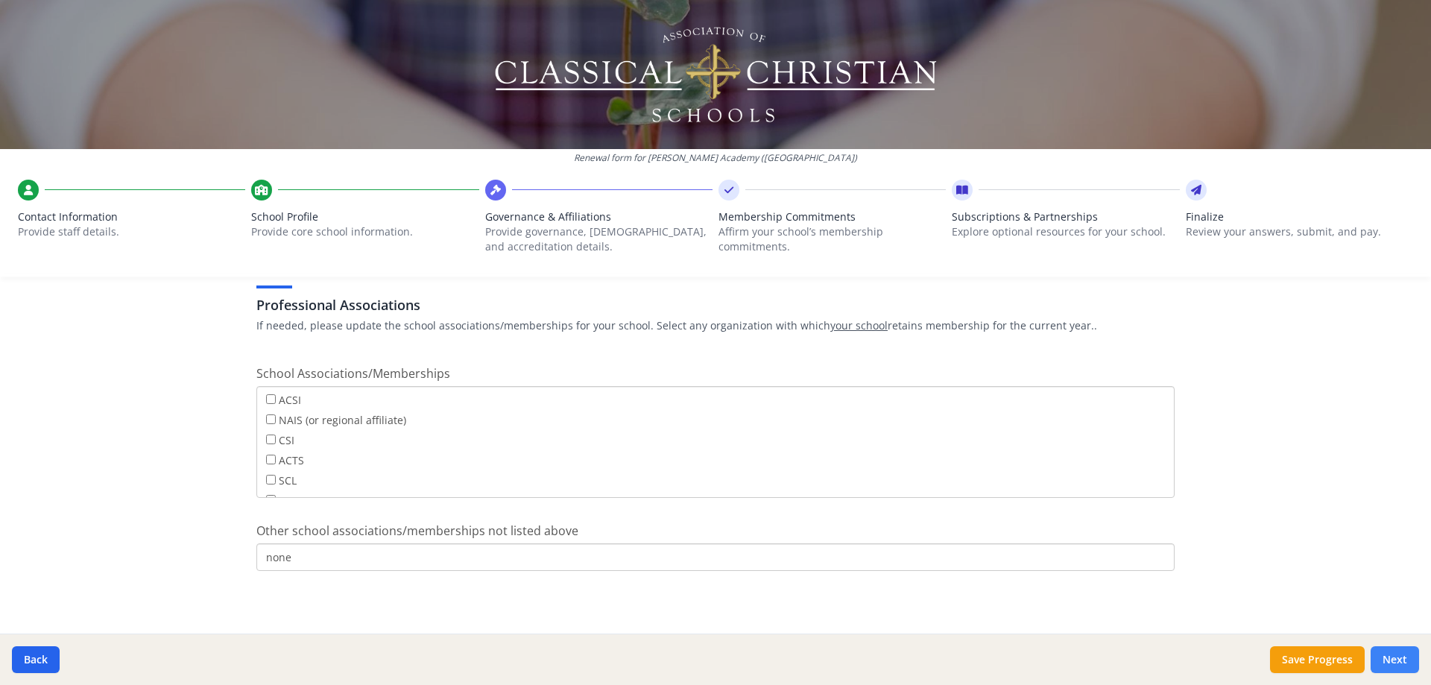
click at [1089, 493] on button "Next" at bounding box center [1394, 659] width 48 height 27
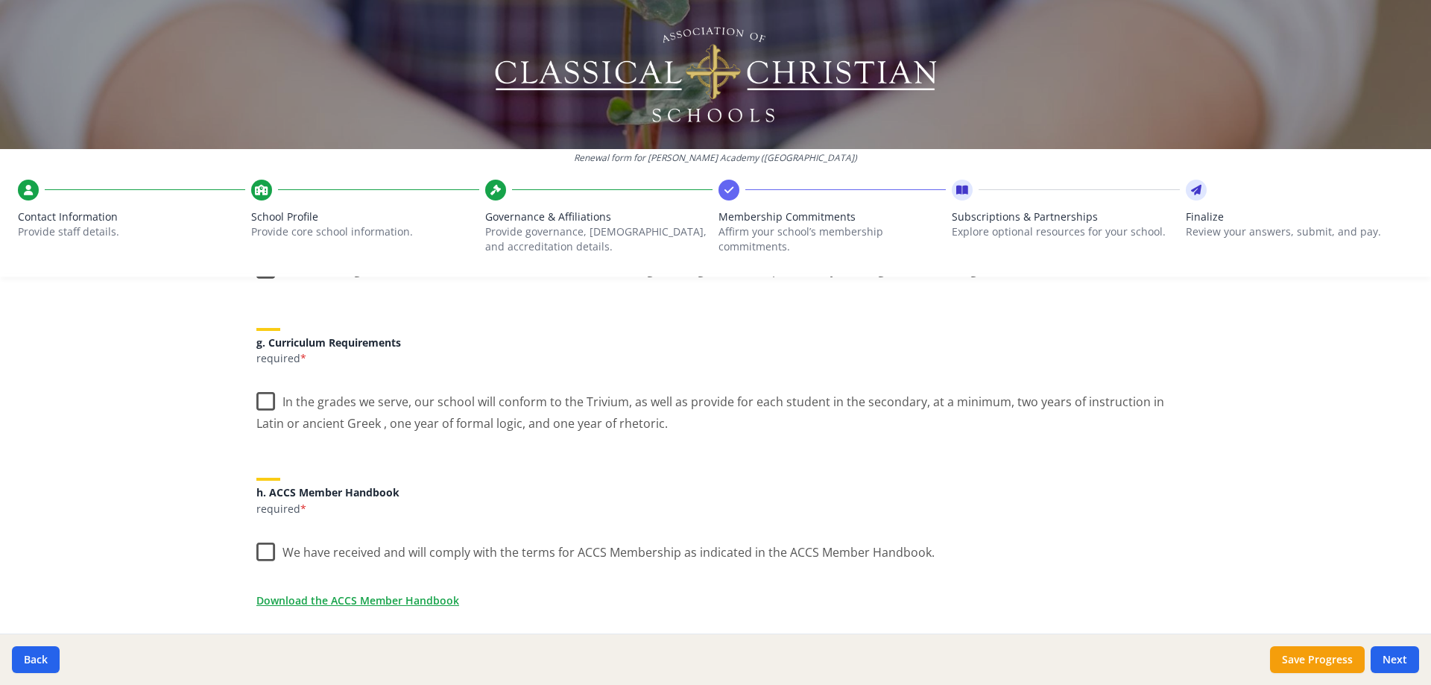
click at [259, 395] on label "In the grades we serve, our school will conform to the Trivium, as well as prov…" at bounding box center [715, 407] width 918 height 50
click at [0, 0] on input "In the grades we serve, our school will conform to the Trivium, as well as prov…" at bounding box center [0, 0] width 0 height 0
click at [262, 493] on label "We have received and will comply with the terms for ACCS Membership as indicate…" at bounding box center [595, 549] width 678 height 32
click at [0, 0] on input "We have received and will comply with the terms for ACCS Membership as indicate…" at bounding box center [0, 0] width 0 height 0
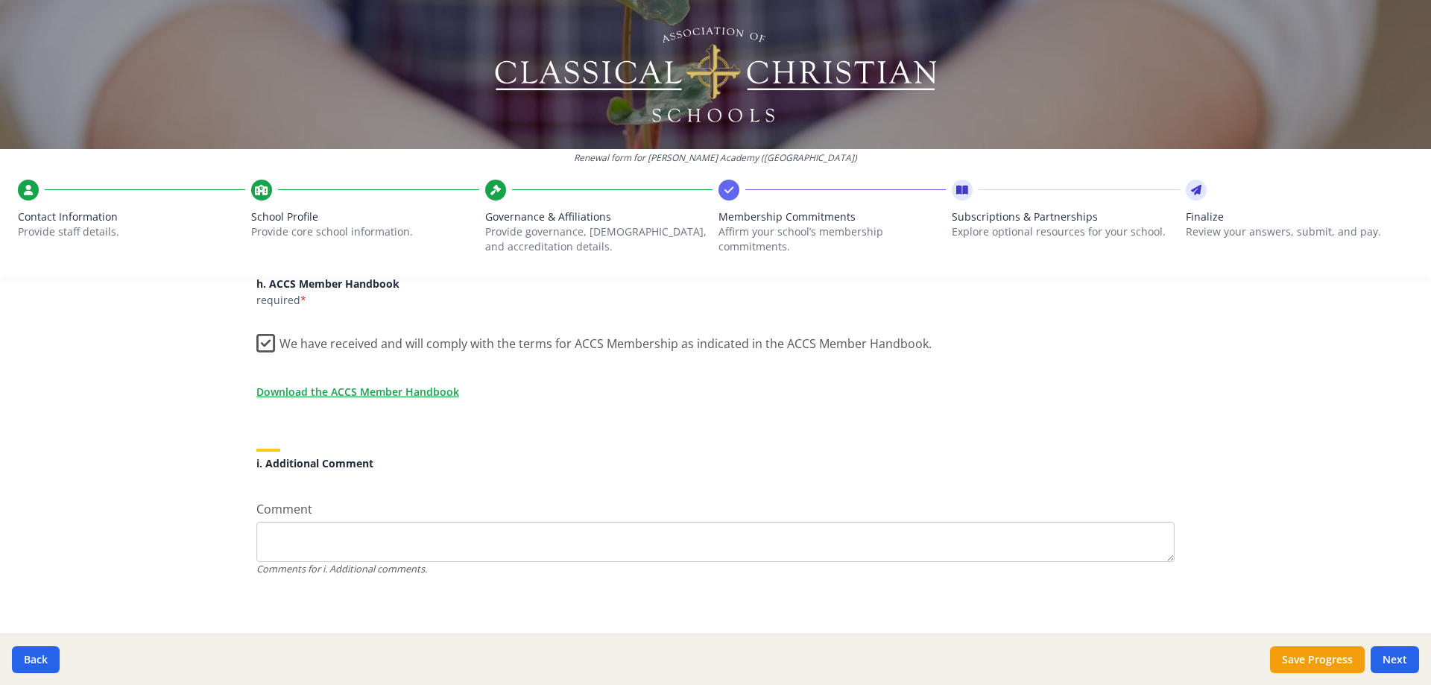
scroll to position [1291, 0]
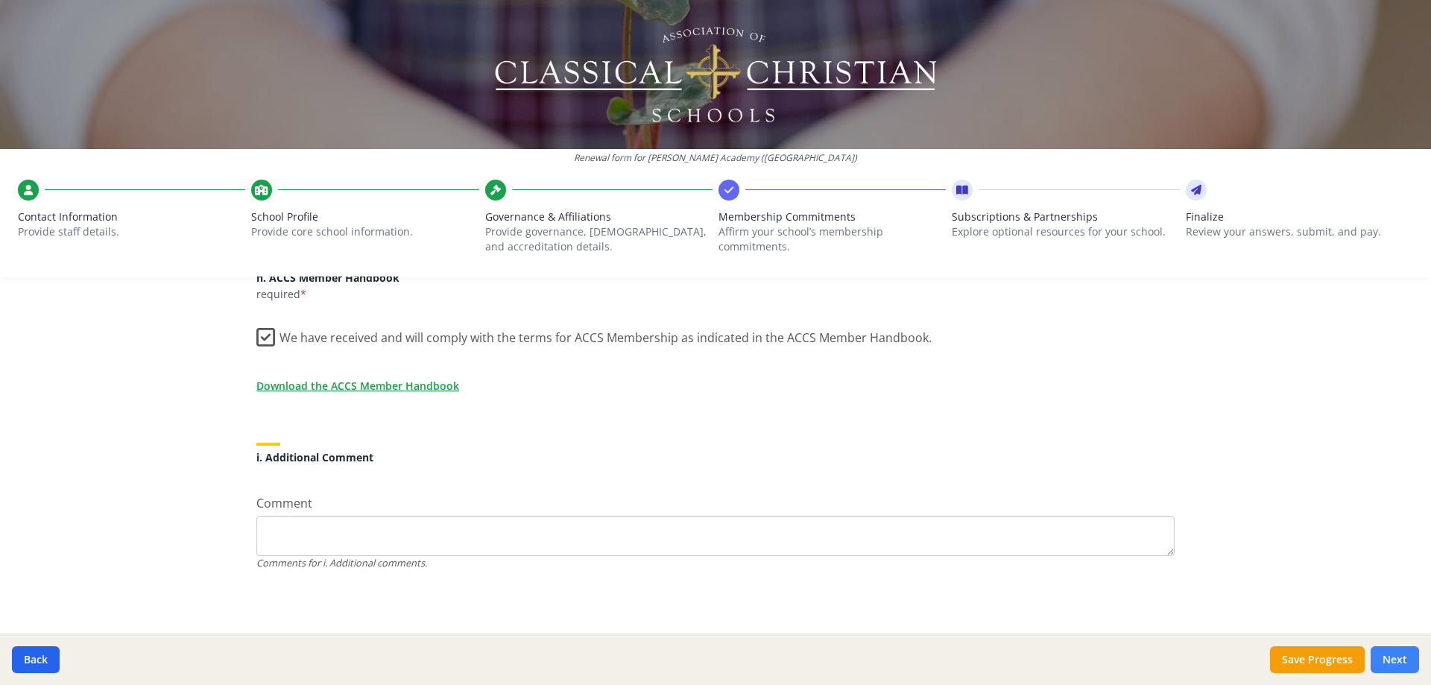
click at [1089, 493] on button "Next" at bounding box center [1394, 659] width 48 height 27
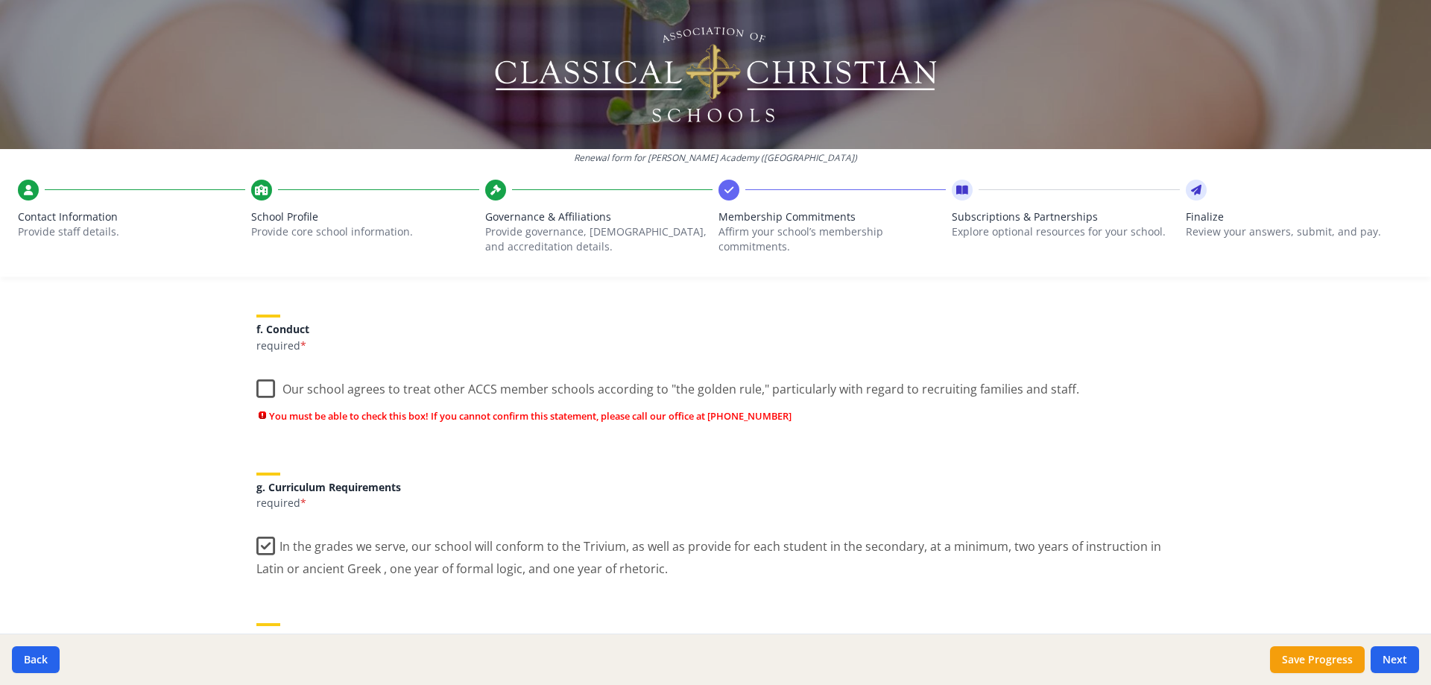
scroll to position [1070, 0]
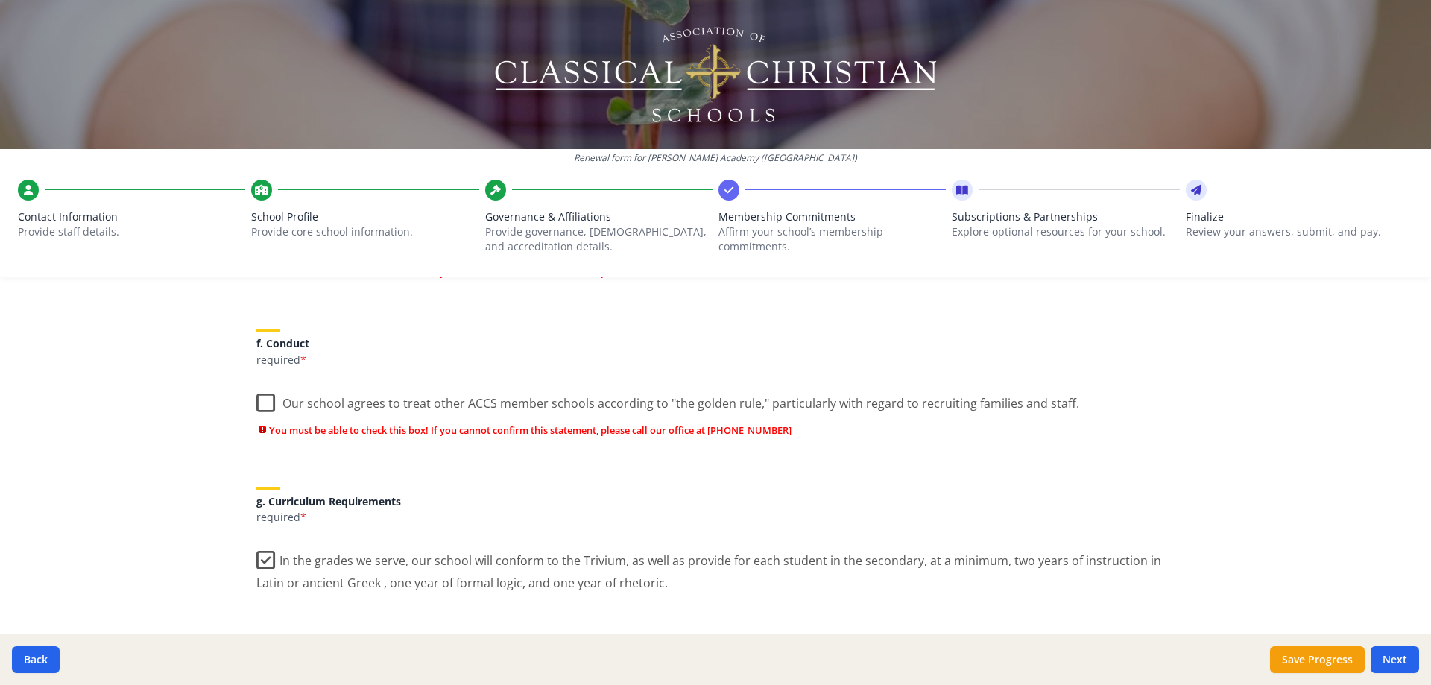
click at [263, 401] on label "Our school agrees to treat other ACCS member schools according to "the golden r…" at bounding box center [667, 400] width 823 height 32
click at [0, 0] on input "Our school agrees to treat other ACCS member schools according to "the golden r…" at bounding box center [0, 0] width 0 height 0
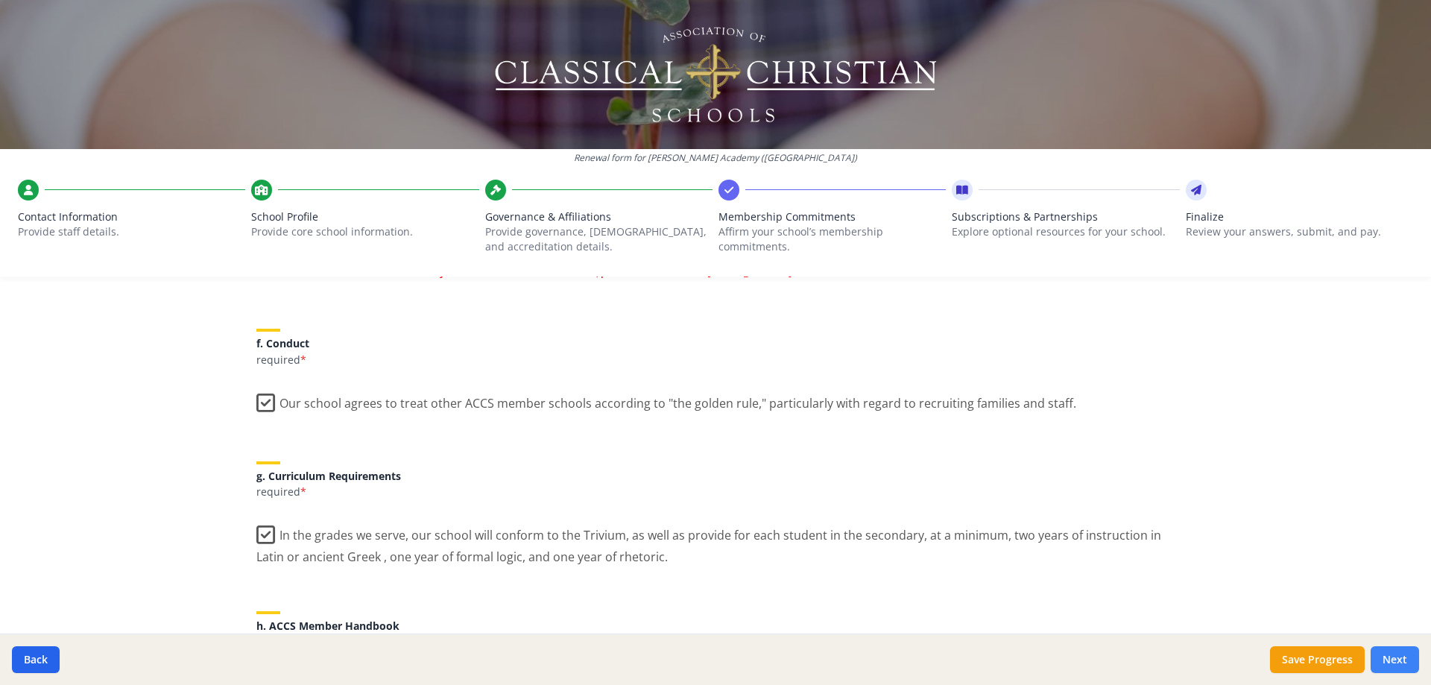
click at [1089, 493] on button "Next" at bounding box center [1394, 659] width 48 height 27
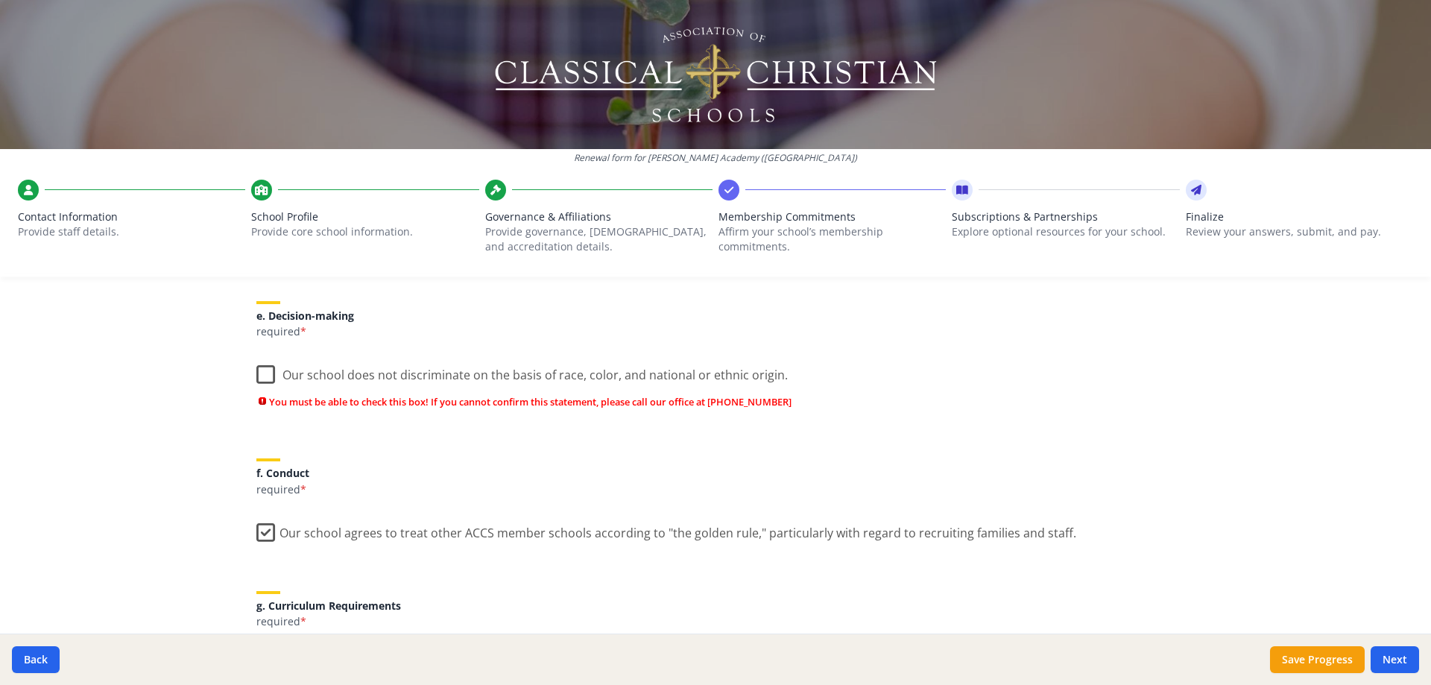
scroll to position [920, 0]
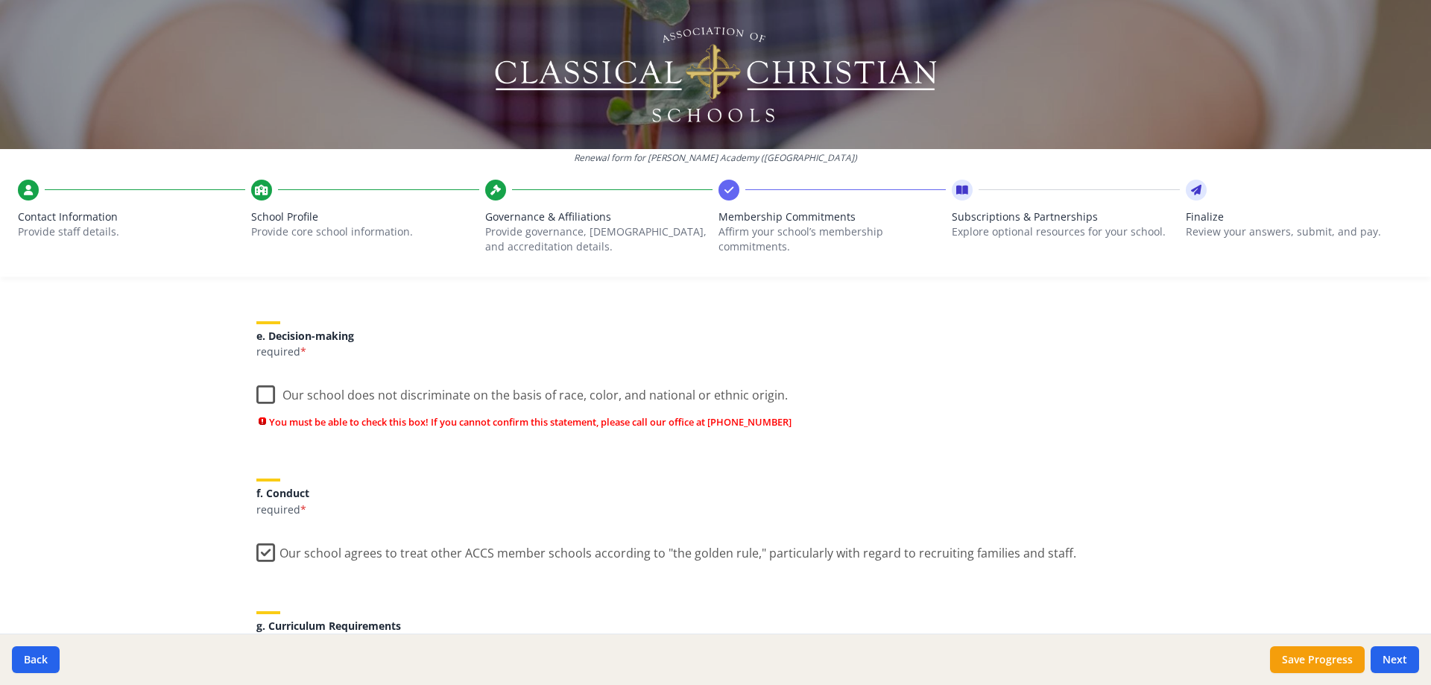
click at [256, 396] on label "Our school does not discriminate on the basis of race, color, and national or e…" at bounding box center [521, 392] width 531 height 32
click at [0, 0] on input "Our school does not discriminate on the basis of race, color, and national or e…" at bounding box center [0, 0] width 0 height 0
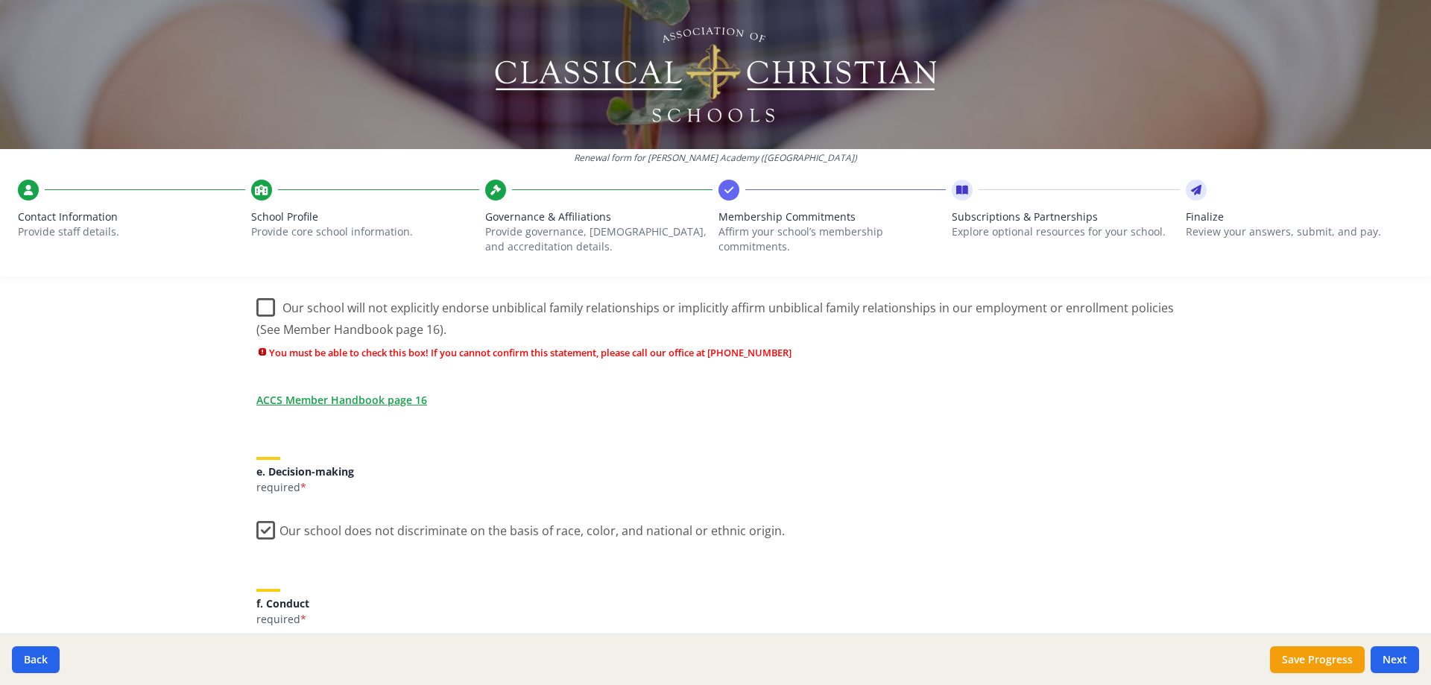
scroll to position [771, 0]
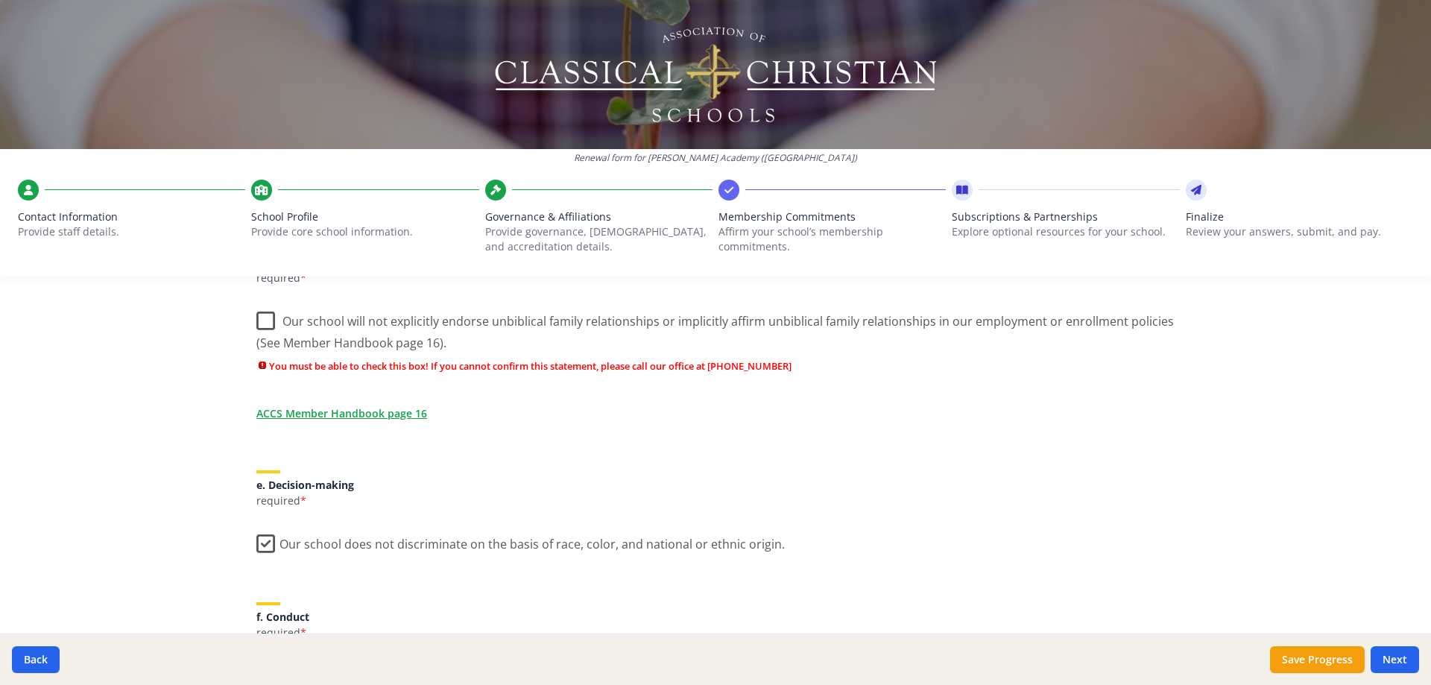
click at [259, 319] on label "Our school will not explicitly endorse unbiblical family relationships or impli…" at bounding box center [715, 327] width 918 height 50
click at [0, 0] on input "Our school will not explicitly endorse unbiblical family relationships or impli…" at bounding box center [0, 0] width 0 height 0
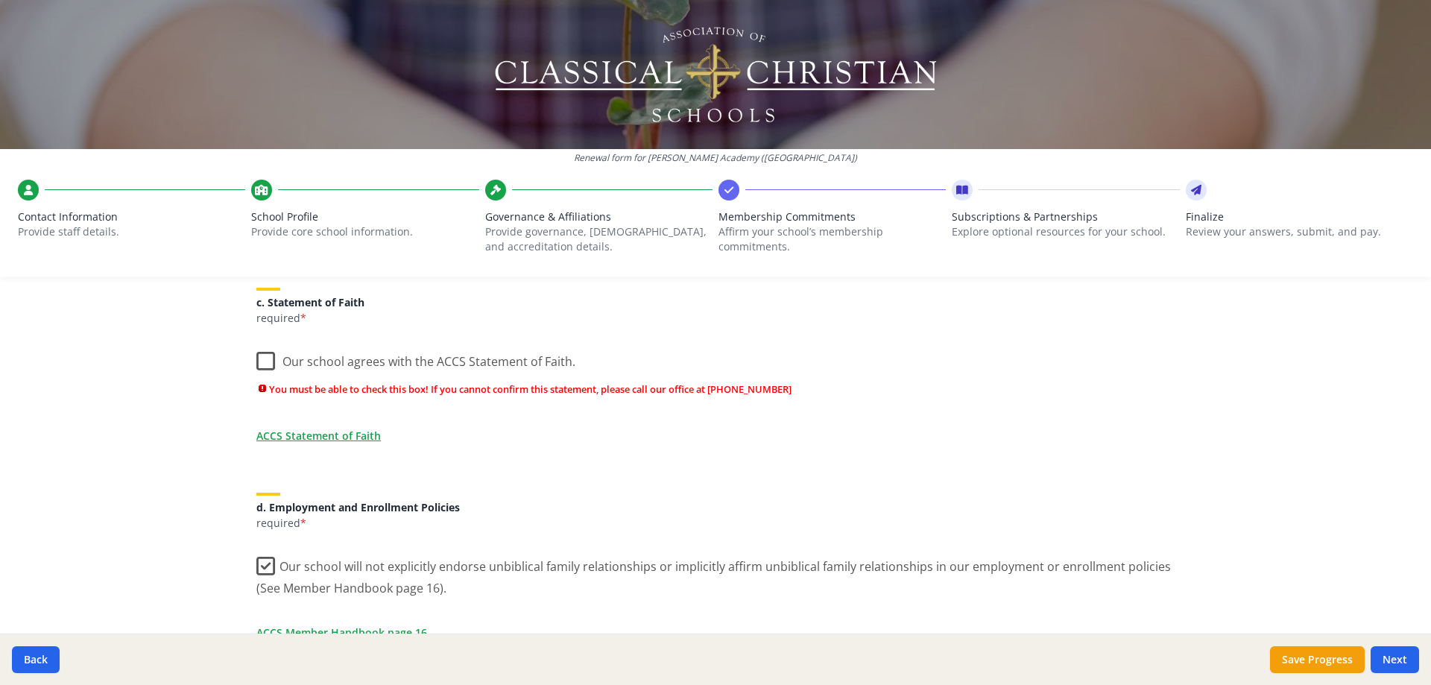
scroll to position [523, 0]
click at [259, 363] on label "Our school agrees with the ACCS Statement of Faith." at bounding box center [415, 361] width 319 height 32
click at [0, 0] on input "Our school agrees with the ACCS Statement of Faith." at bounding box center [0, 0] width 0 height 0
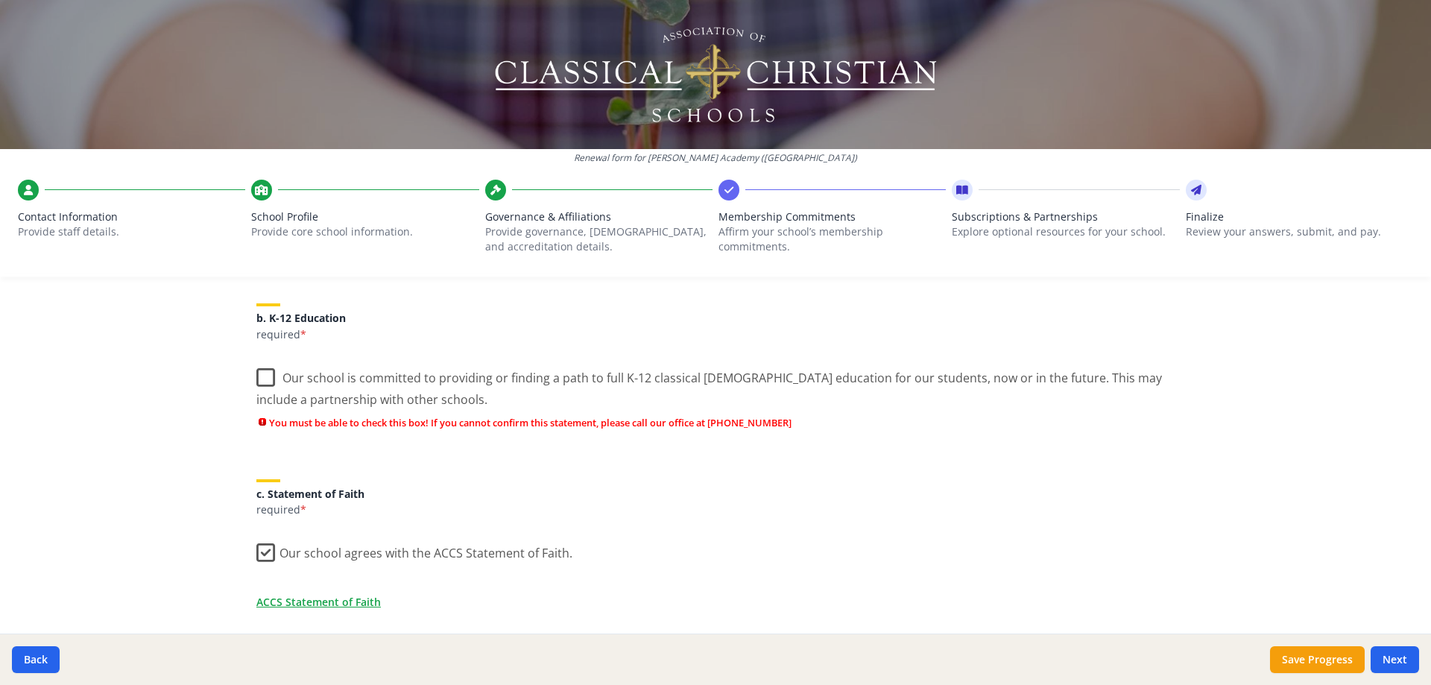
scroll to position [324, 0]
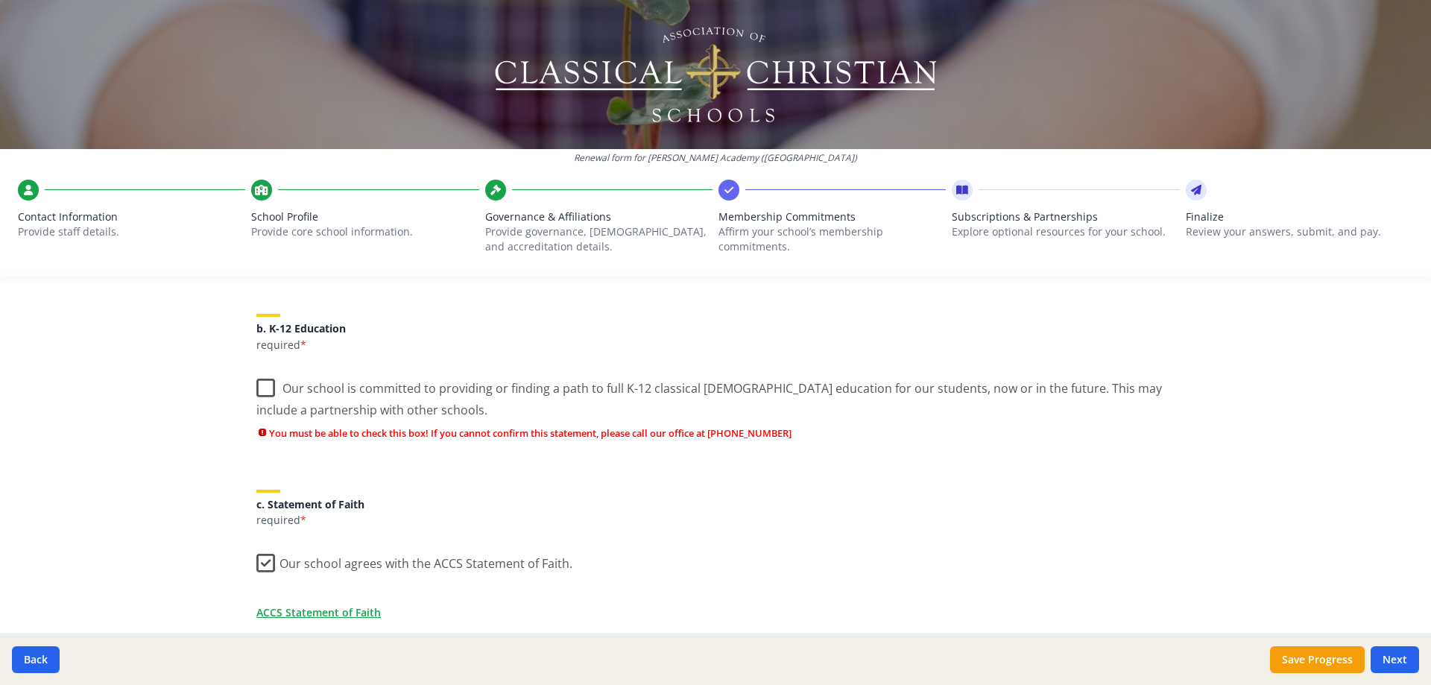
click at [262, 387] on label "Our school is committed to providing or finding a path to full K-12 classical […" at bounding box center [715, 394] width 918 height 50
click at [0, 0] on input "Our school is committed to providing or finding a path to full K-12 classical […" at bounding box center [0, 0] width 0 height 0
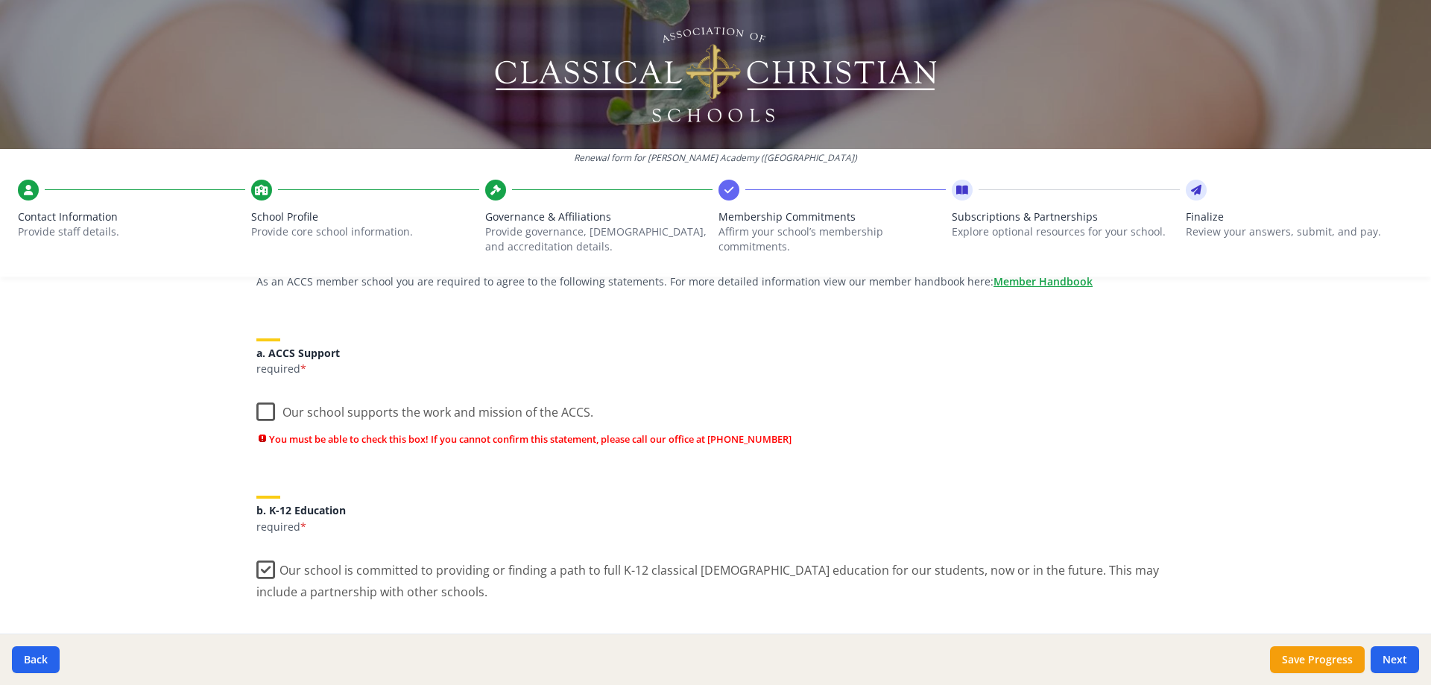
scroll to position [126, 0]
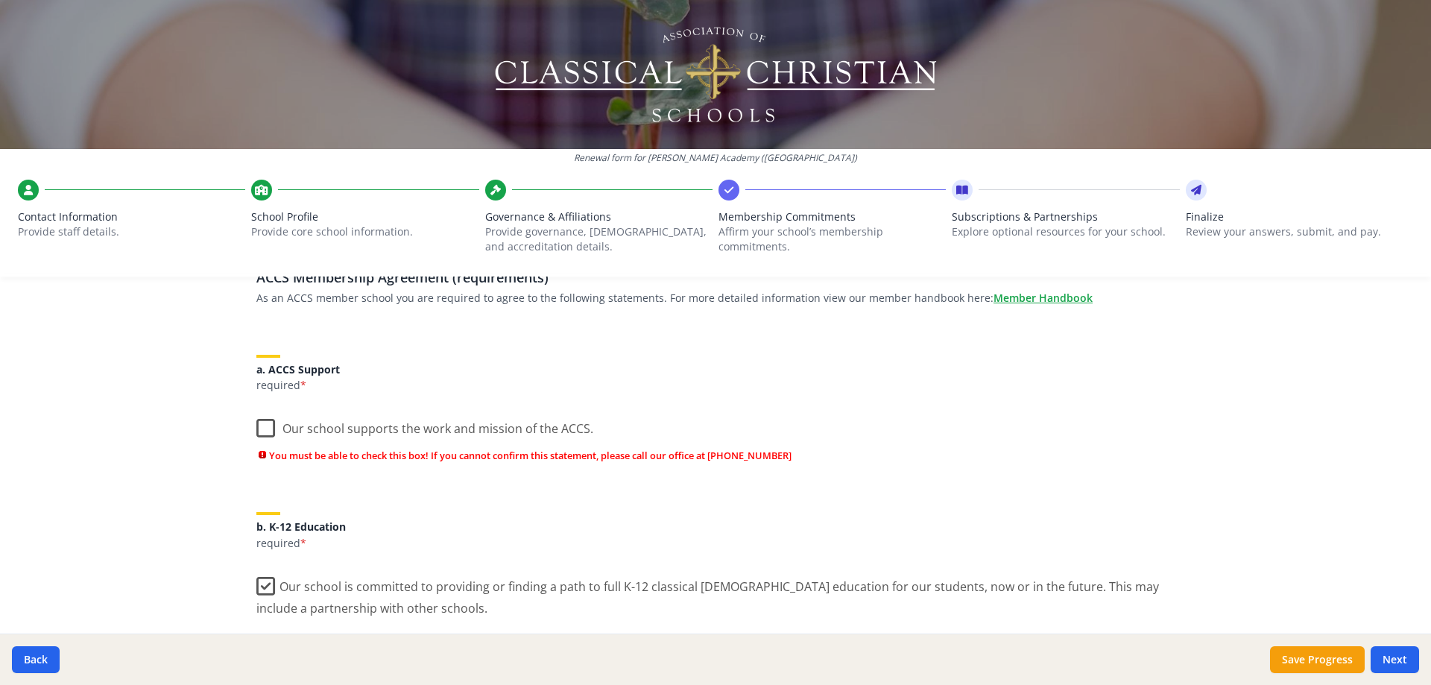
click at [259, 424] on label "Our school supports the work and mission of the ACCS." at bounding box center [424, 425] width 337 height 32
click at [0, 0] on input "Our school supports the work and mission of the ACCS." at bounding box center [0, 0] width 0 height 0
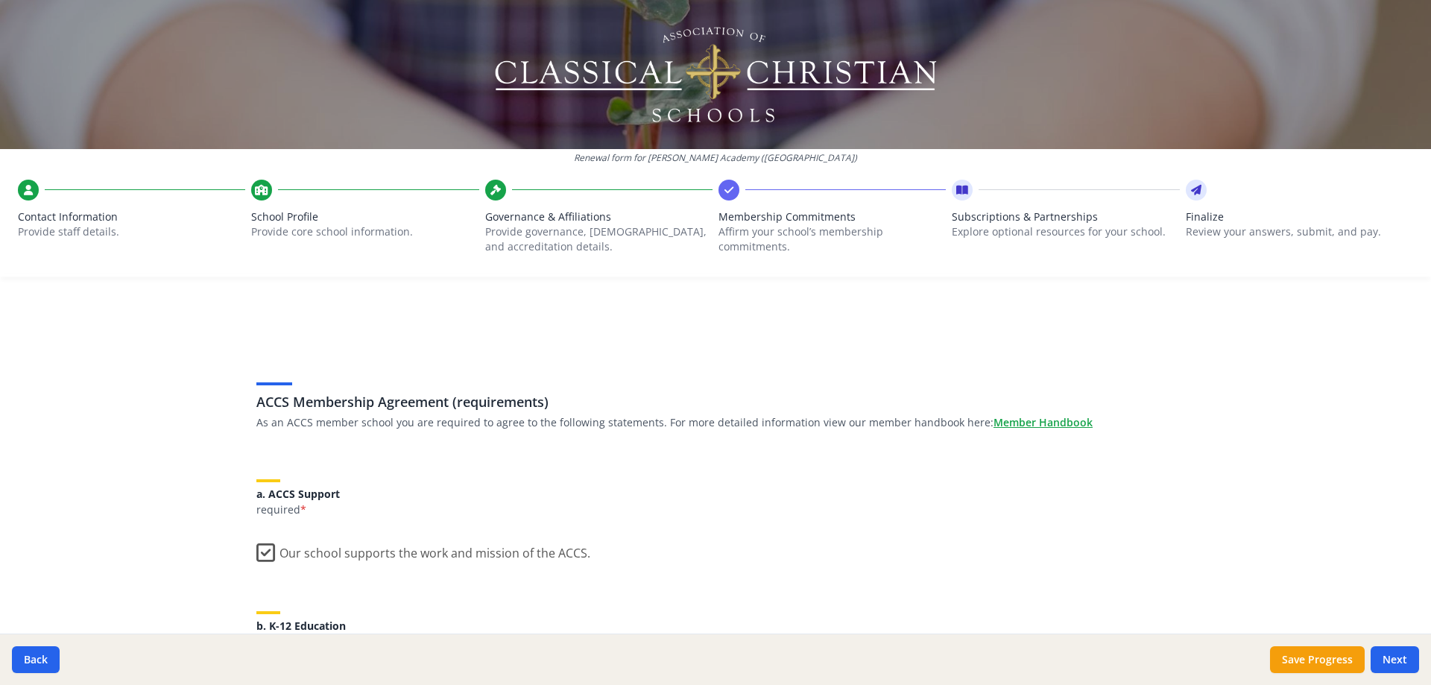
scroll to position [0, 0]
click at [1089, 493] on button "Next" at bounding box center [1394, 659] width 48 height 27
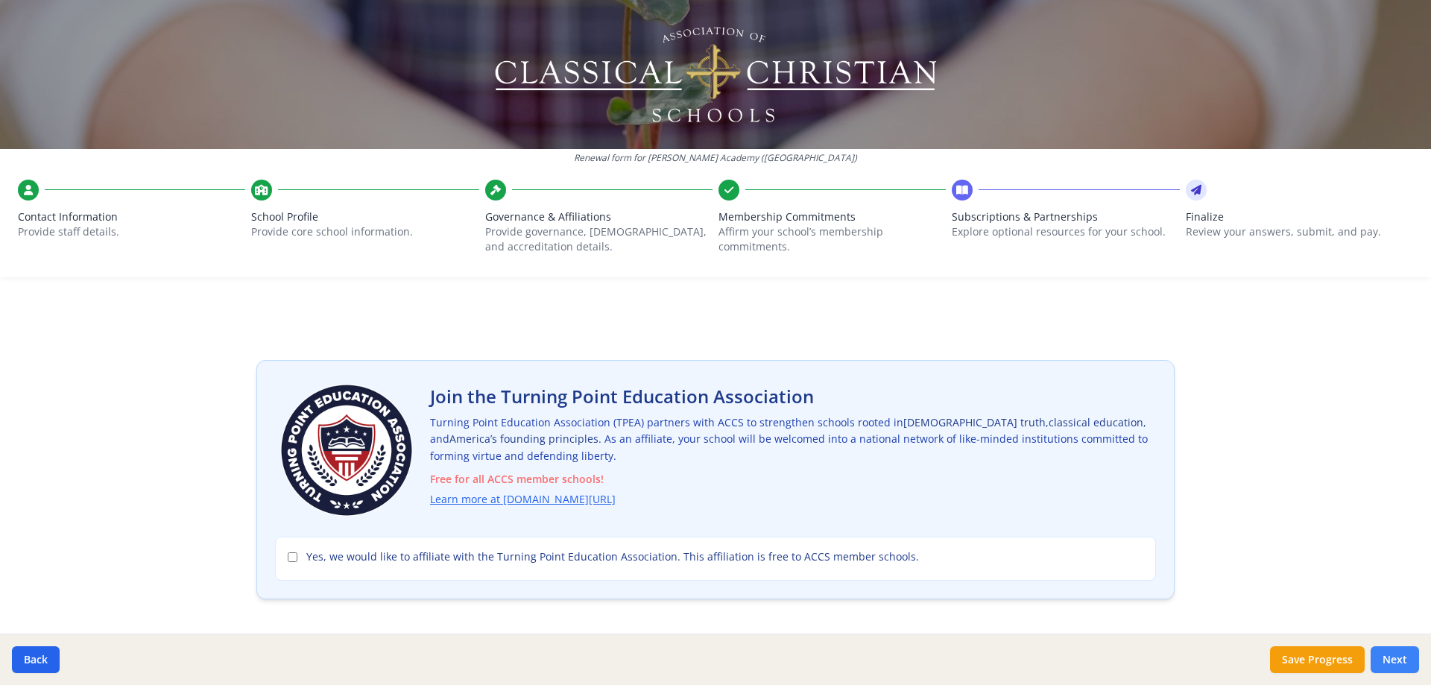
click at [1089, 493] on button "Next" at bounding box center [1394, 659] width 48 height 27
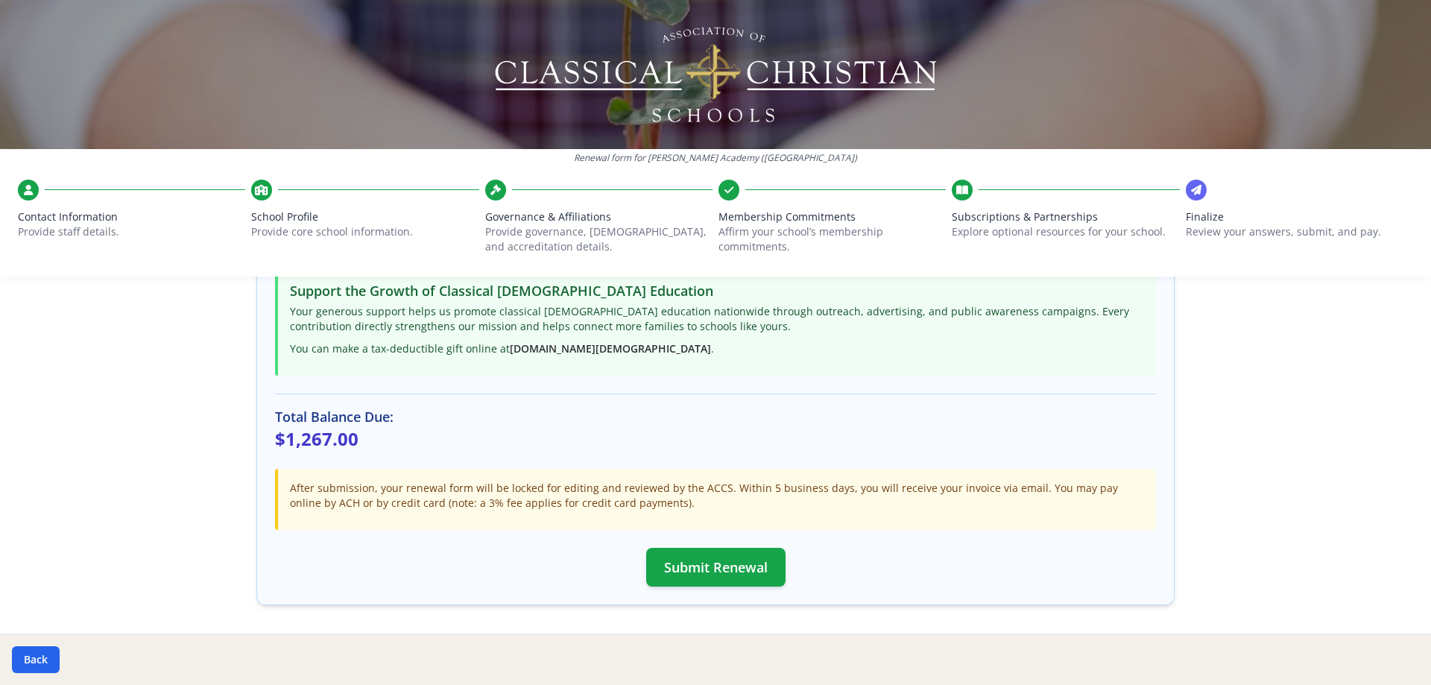
scroll to position [244, 0]
click at [703, 493] on button "Submit Renewal" at bounding box center [715, 564] width 139 height 39
